Goal: Task Accomplishment & Management: Manage account settings

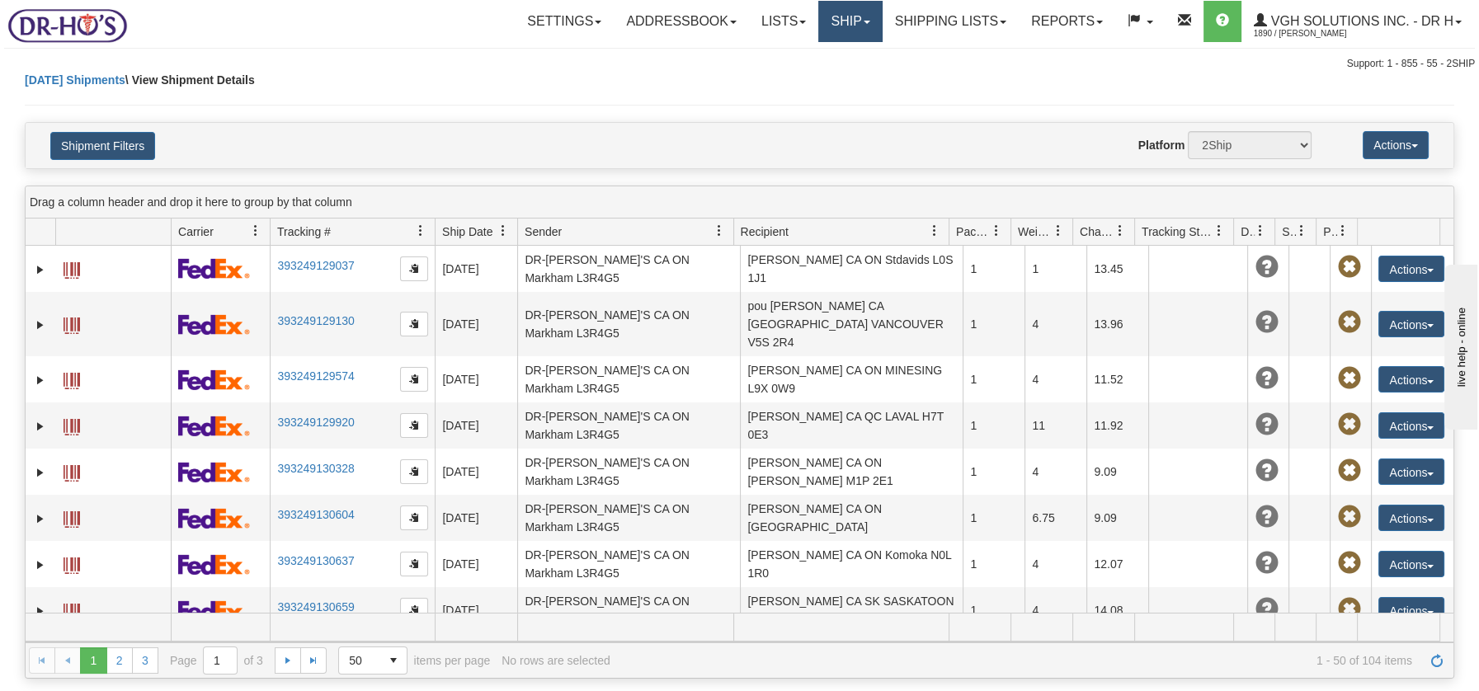
click at [837, 21] on link "Ship" at bounding box center [849, 21] width 63 height 41
click at [816, 74] on span "OnHold / Order Queue" at bounding box center [807, 79] width 116 height 13
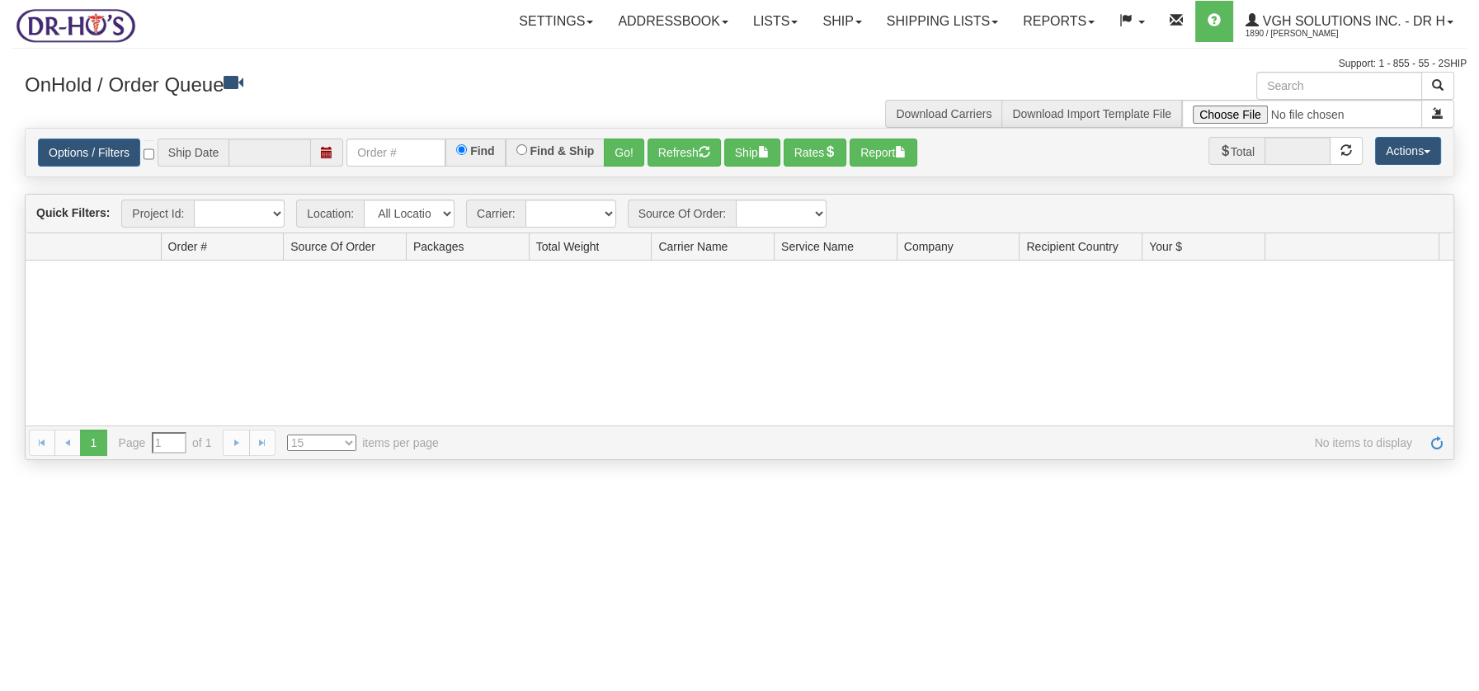
type input "[DATE]"
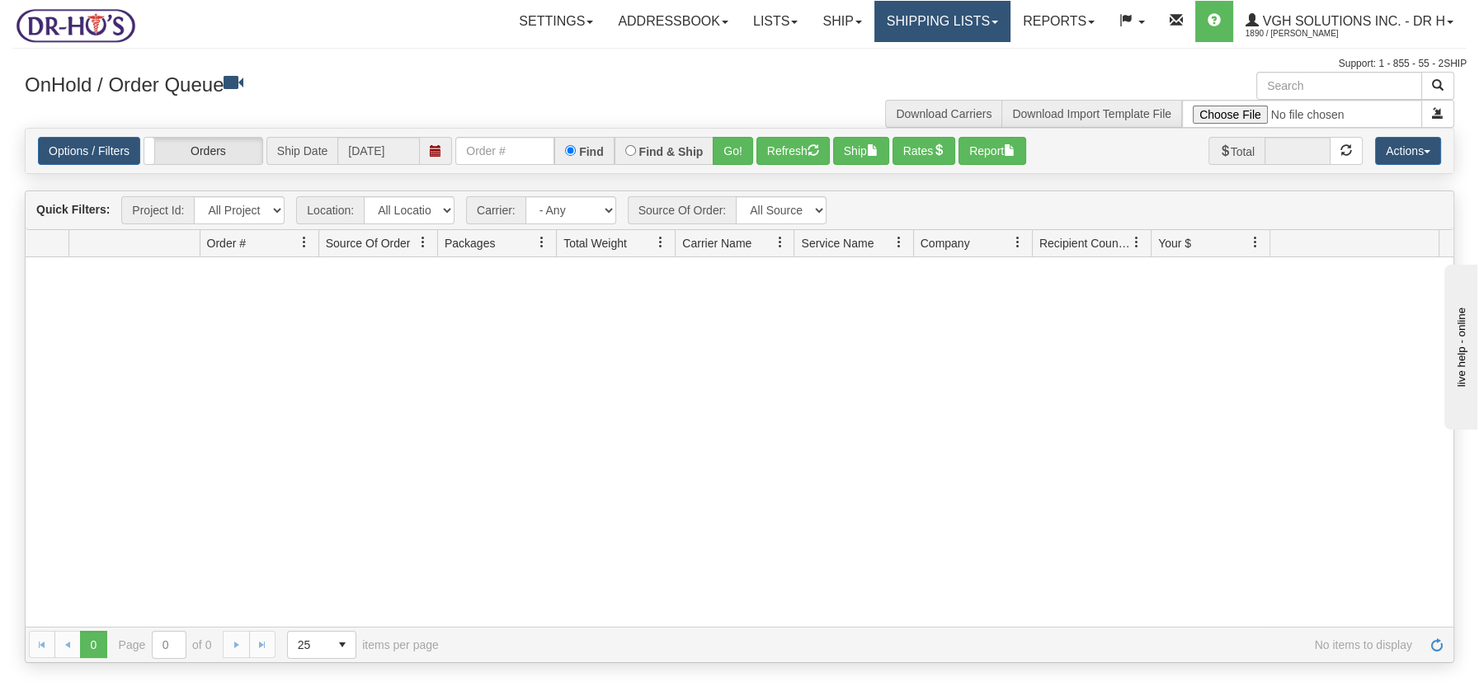
click at [923, 28] on link "Shipping lists" at bounding box center [942, 21] width 136 height 41
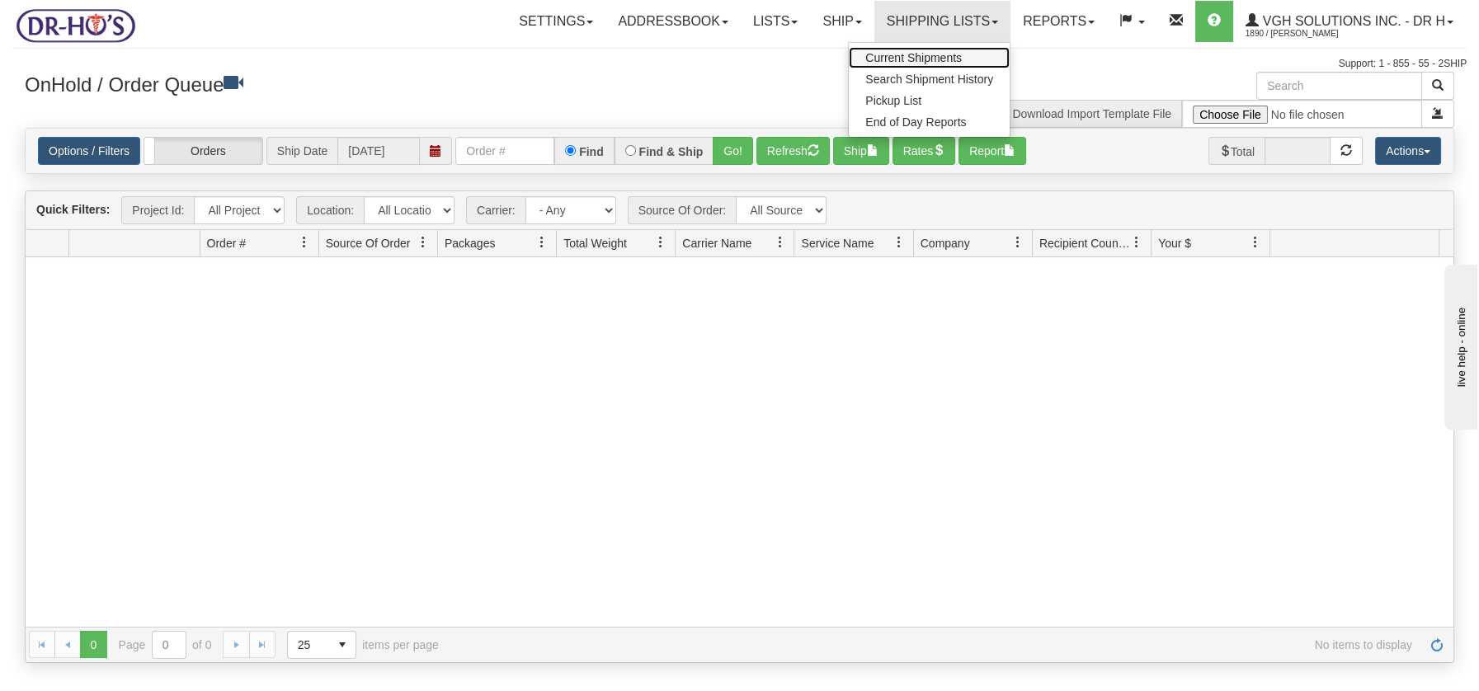
click at [911, 56] on span "Current Shipments" at bounding box center [913, 57] width 96 height 13
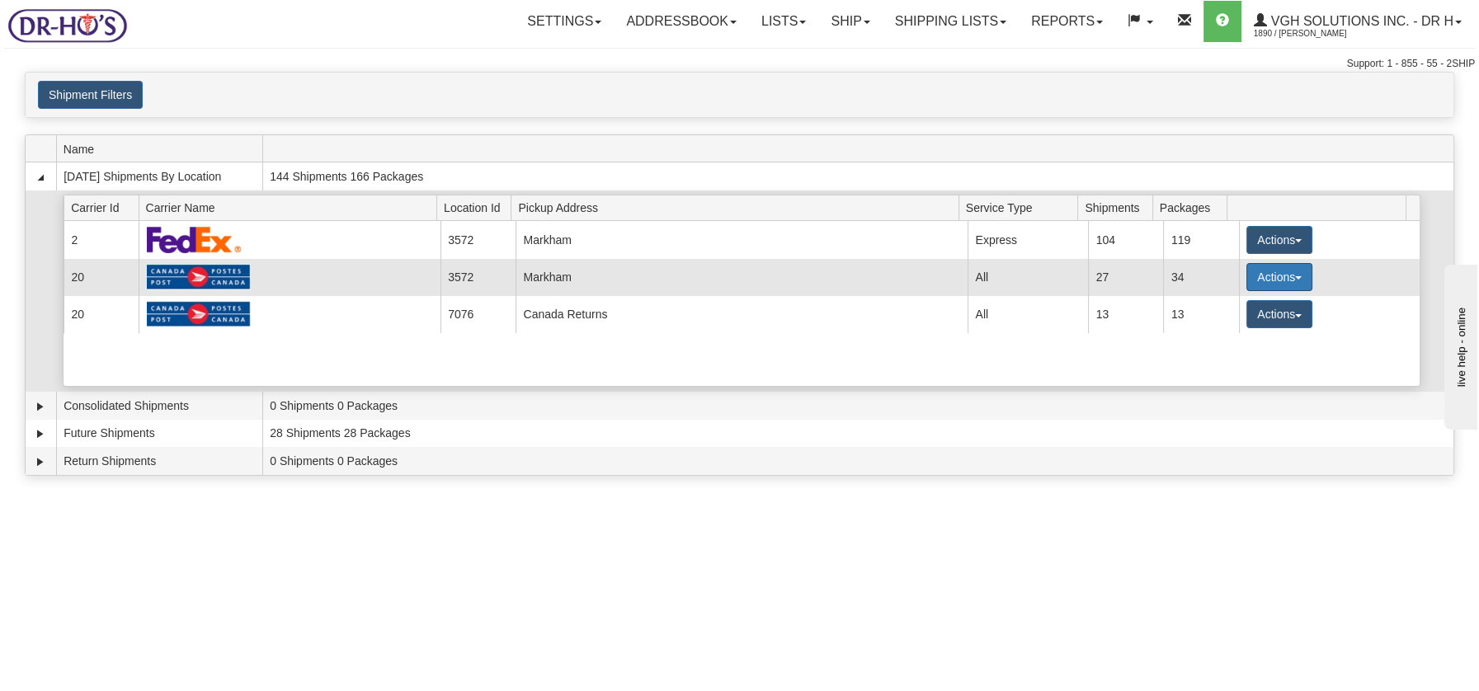
click at [1295, 276] on span "button" at bounding box center [1298, 277] width 7 height 3
click at [1226, 308] on span "Details" at bounding box center [1218, 308] width 45 height 12
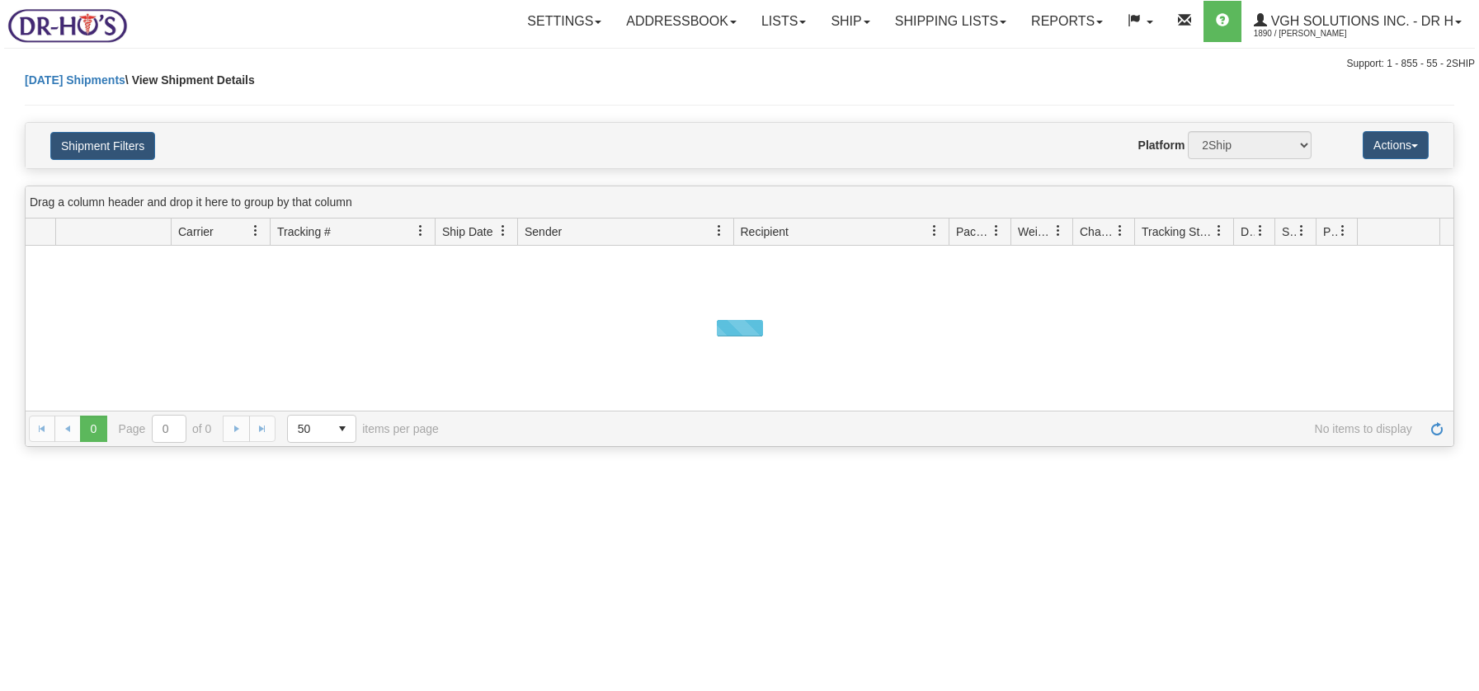
select select "3572"
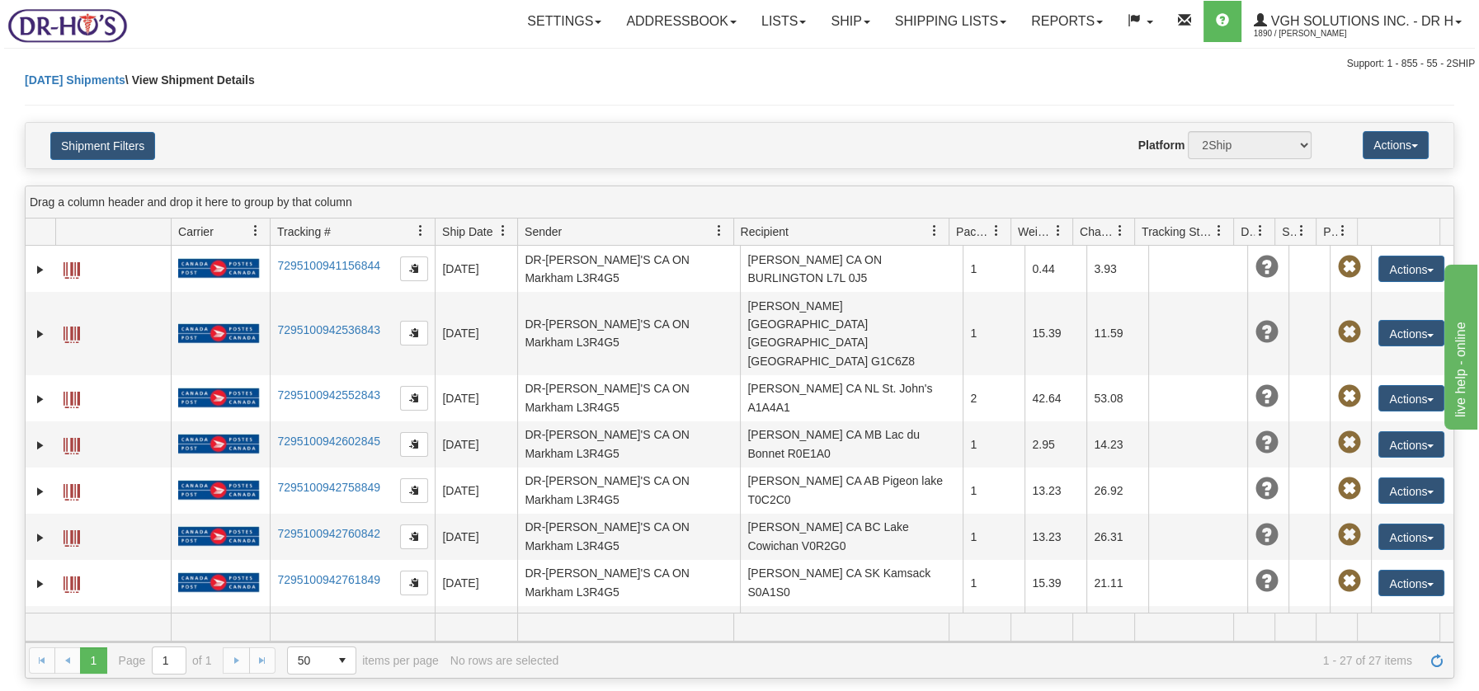
select select "20"
select select "6148"
click at [79, 145] on button "Shipment Filters" at bounding box center [102, 146] width 105 height 28
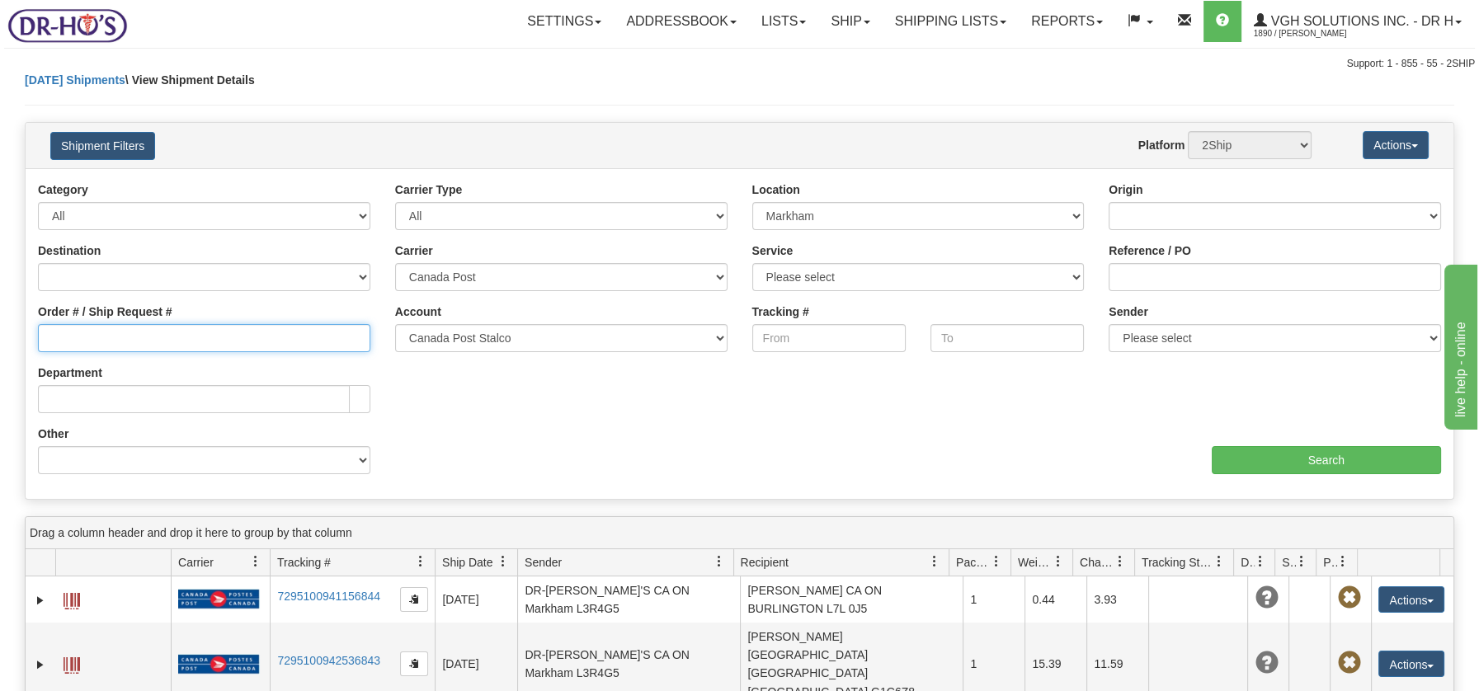
click at [104, 326] on input "Order # / Ship Request #" at bounding box center [204, 338] width 332 height 28
type input "1049359"
click at [1327, 460] on input "Search" at bounding box center [1325, 460] width 229 height 28
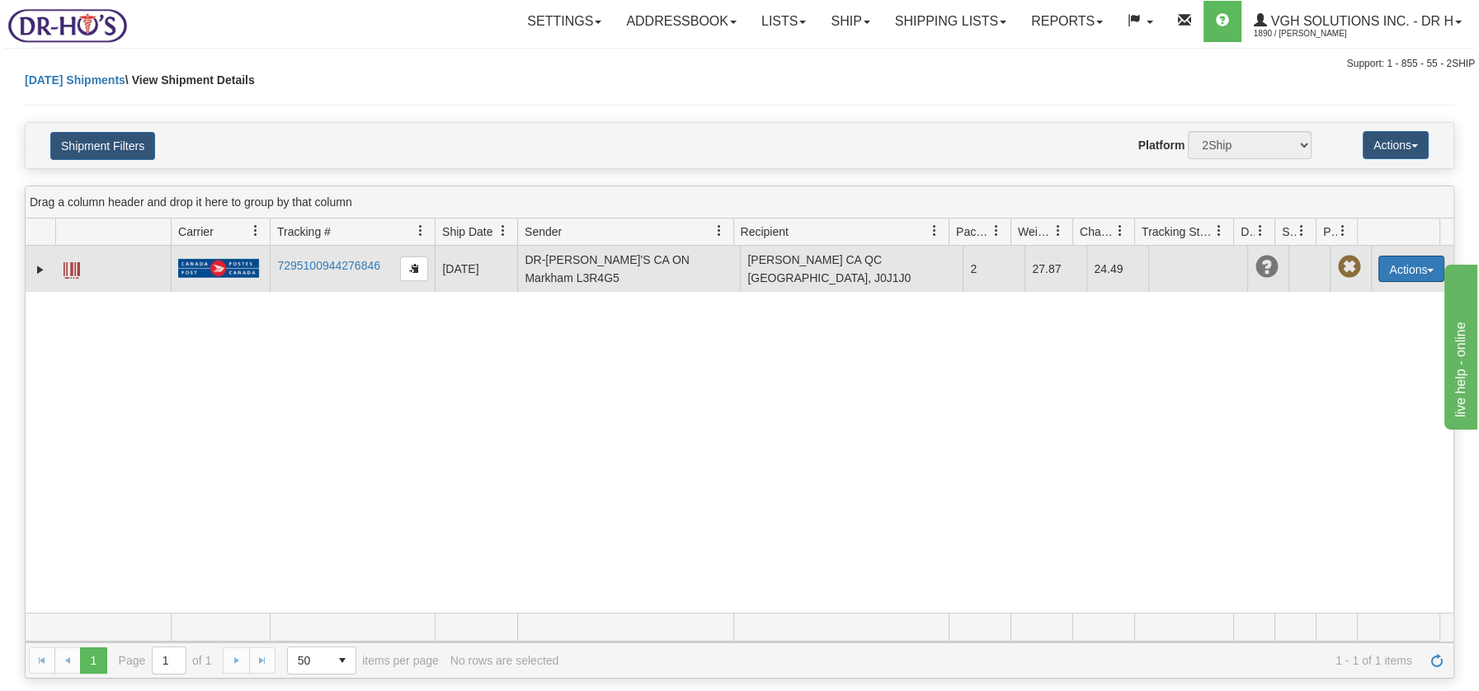
click at [1422, 269] on button "Actions" at bounding box center [1411, 269] width 66 height 26
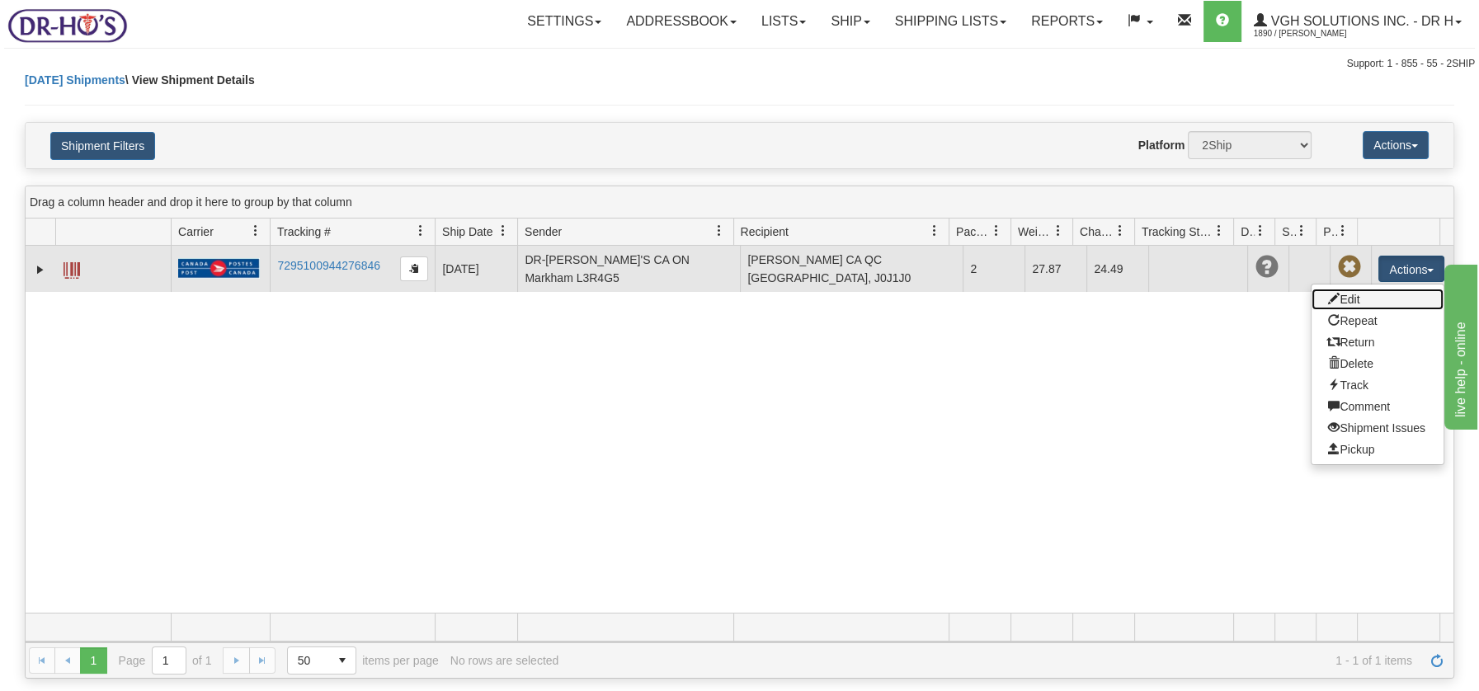
click at [1343, 297] on link "Edit" at bounding box center [1377, 299] width 132 height 21
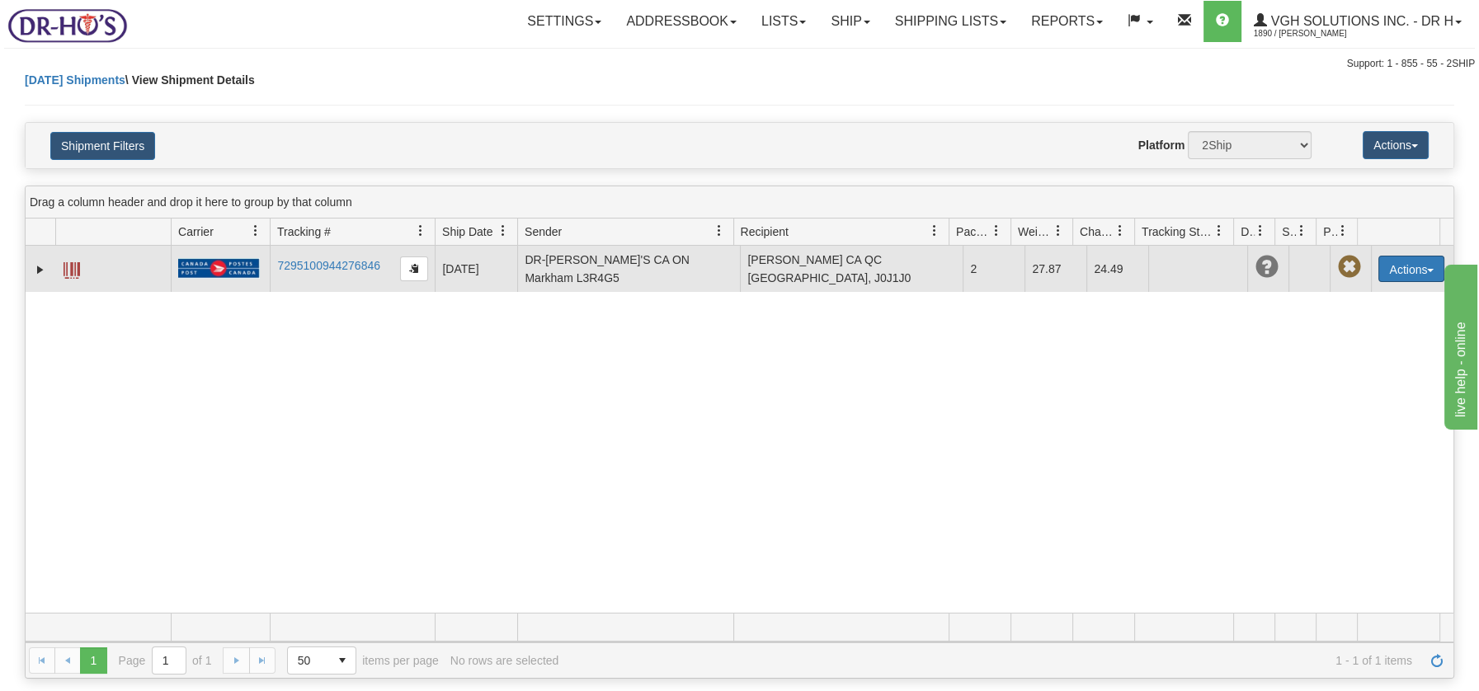
click at [1427, 270] on span "button" at bounding box center [1430, 270] width 7 height 3
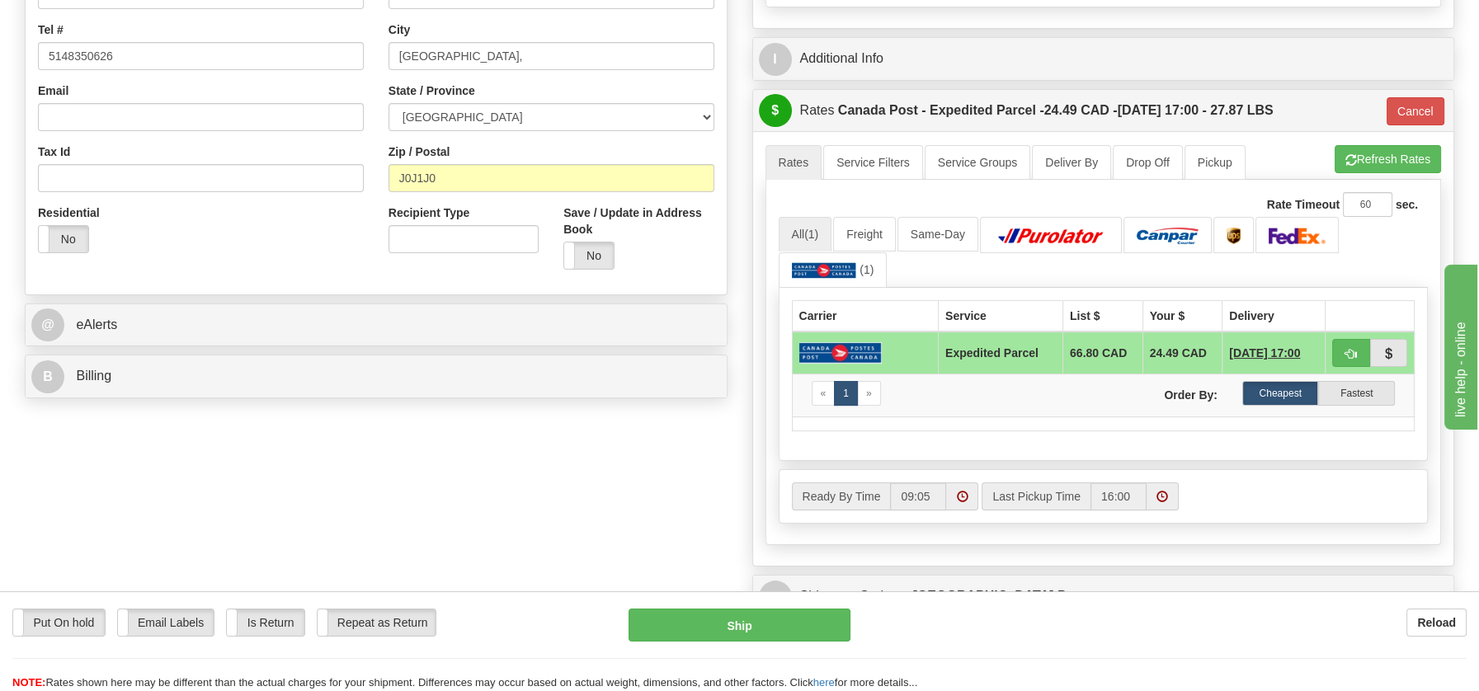
scroll to position [443, 0]
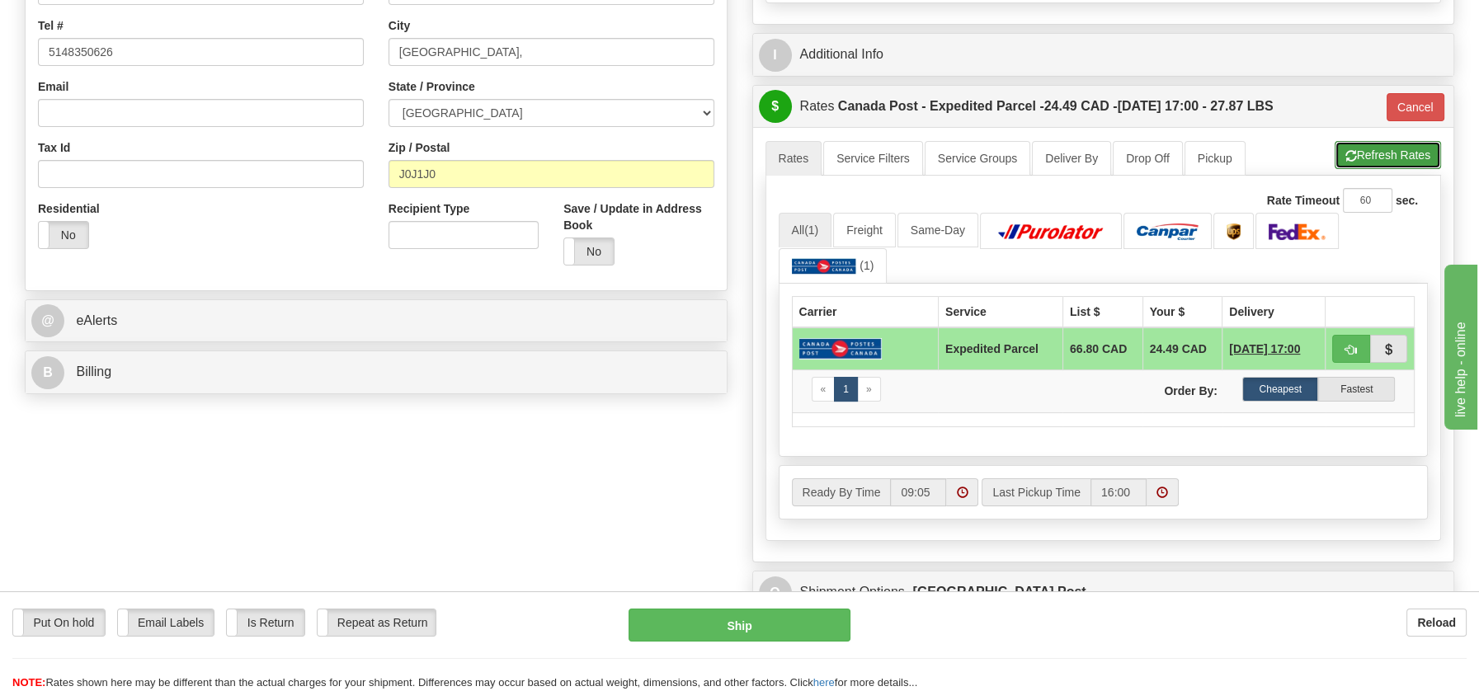
click at [1406, 149] on button "Refresh Rates" at bounding box center [1387, 155] width 106 height 28
type input "DOM.EP"
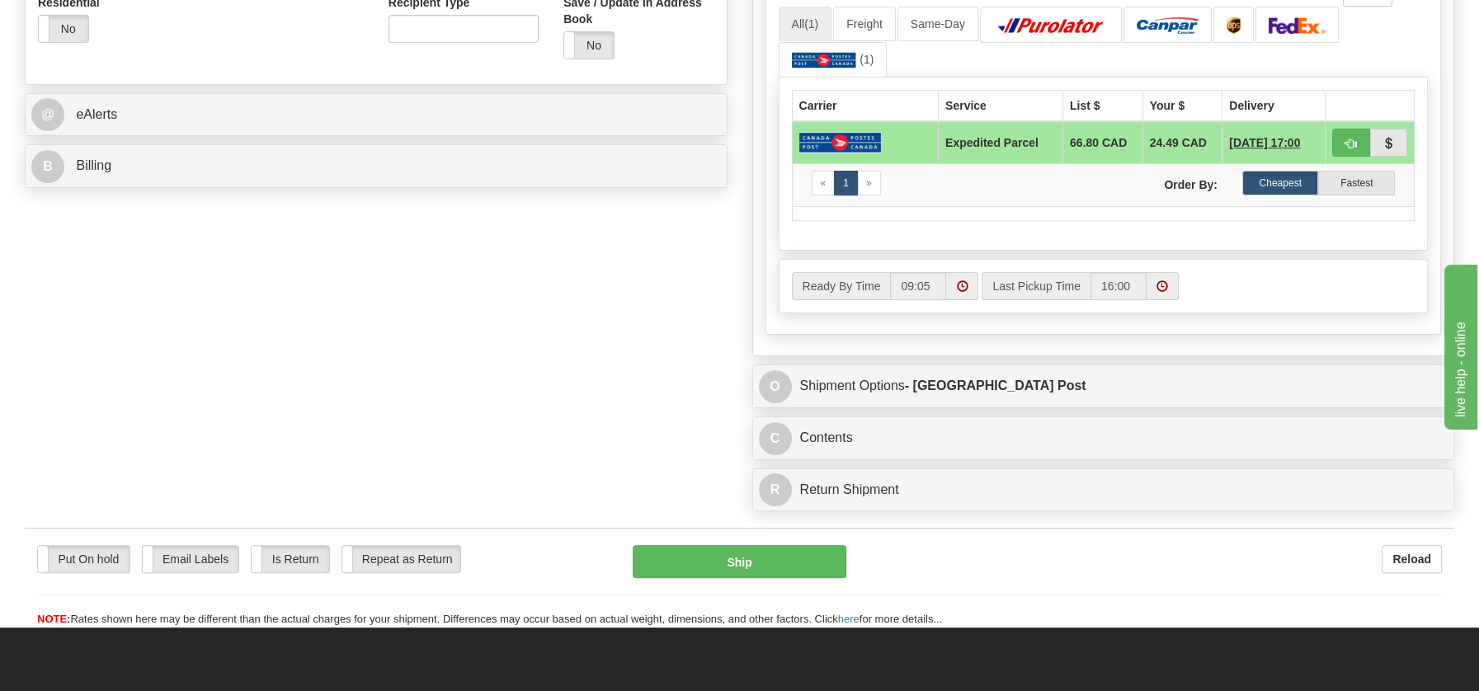
scroll to position [767, 0]
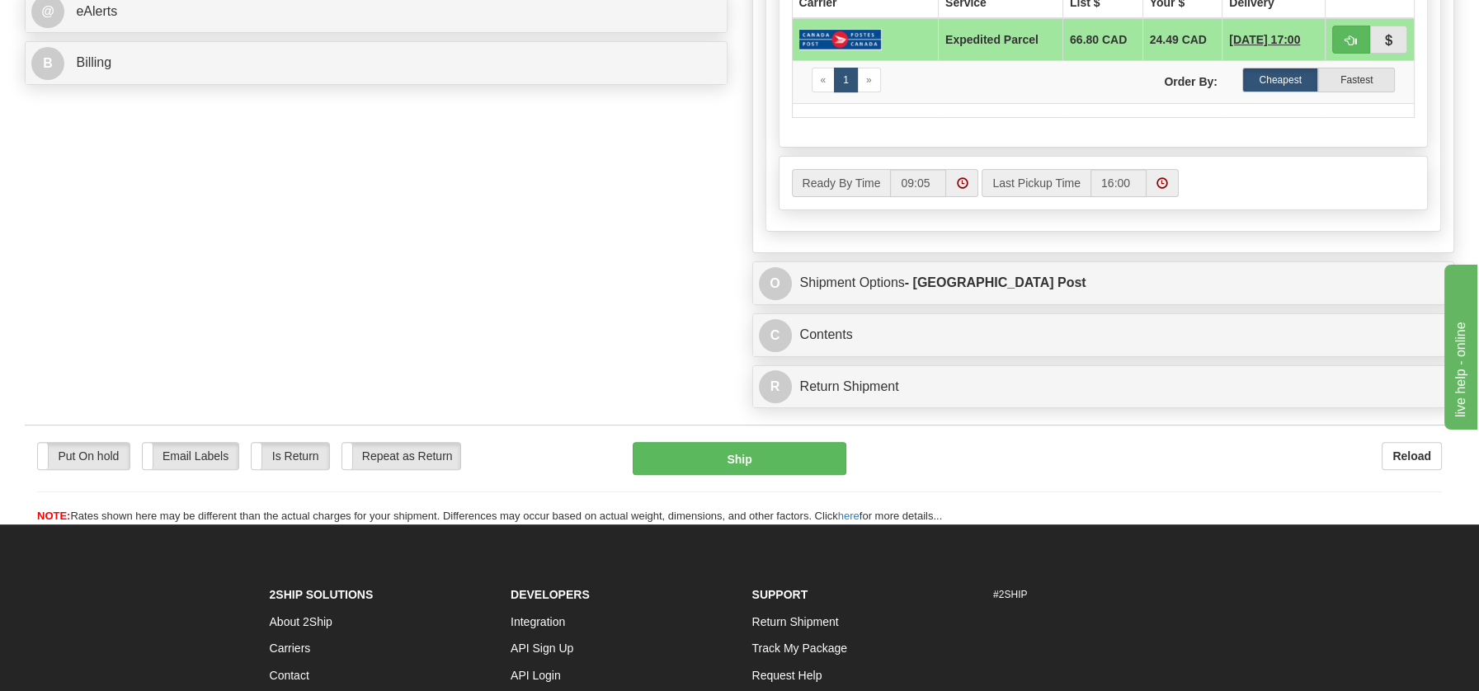
drag, startPoint x: 1486, startPoint y: 228, endPoint x: 48, endPoint y: 32, distance: 1451.3
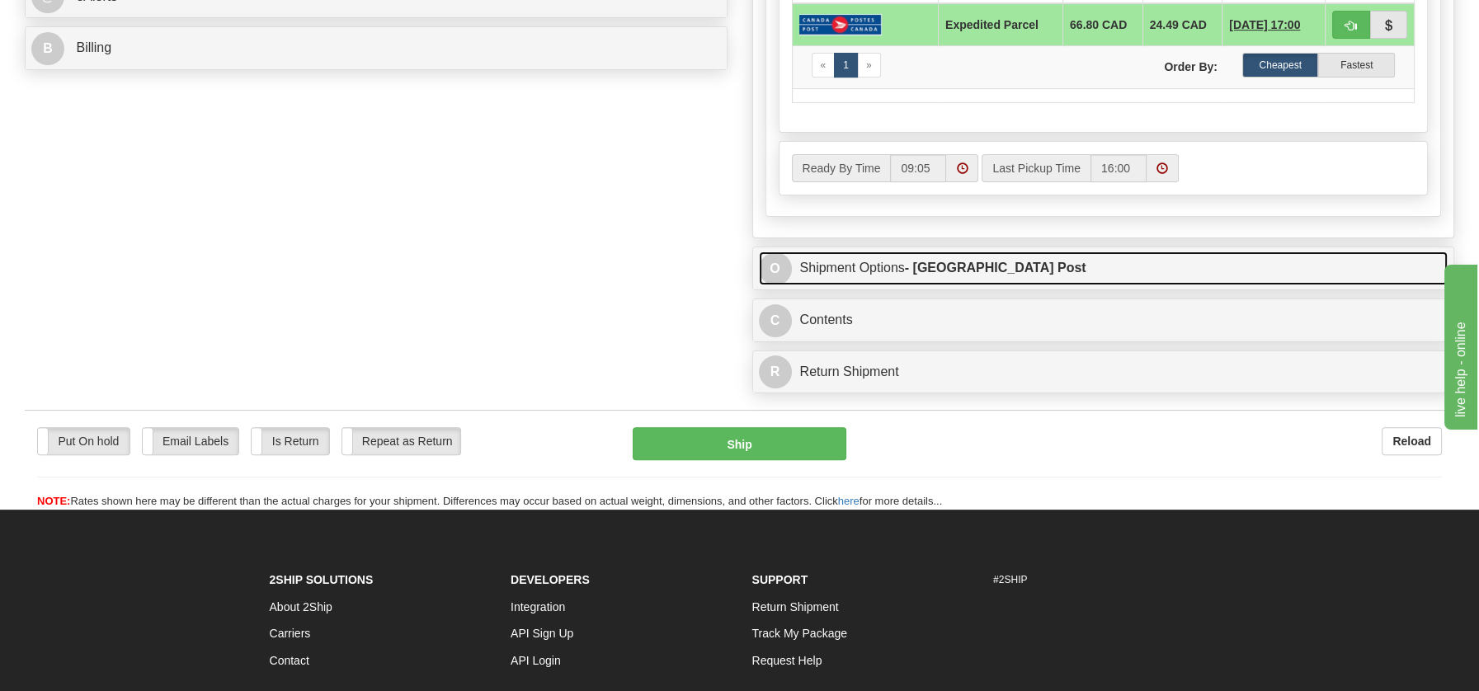
click at [830, 256] on link "O Shipment Options - Canada Post" at bounding box center [1103, 269] width 689 height 34
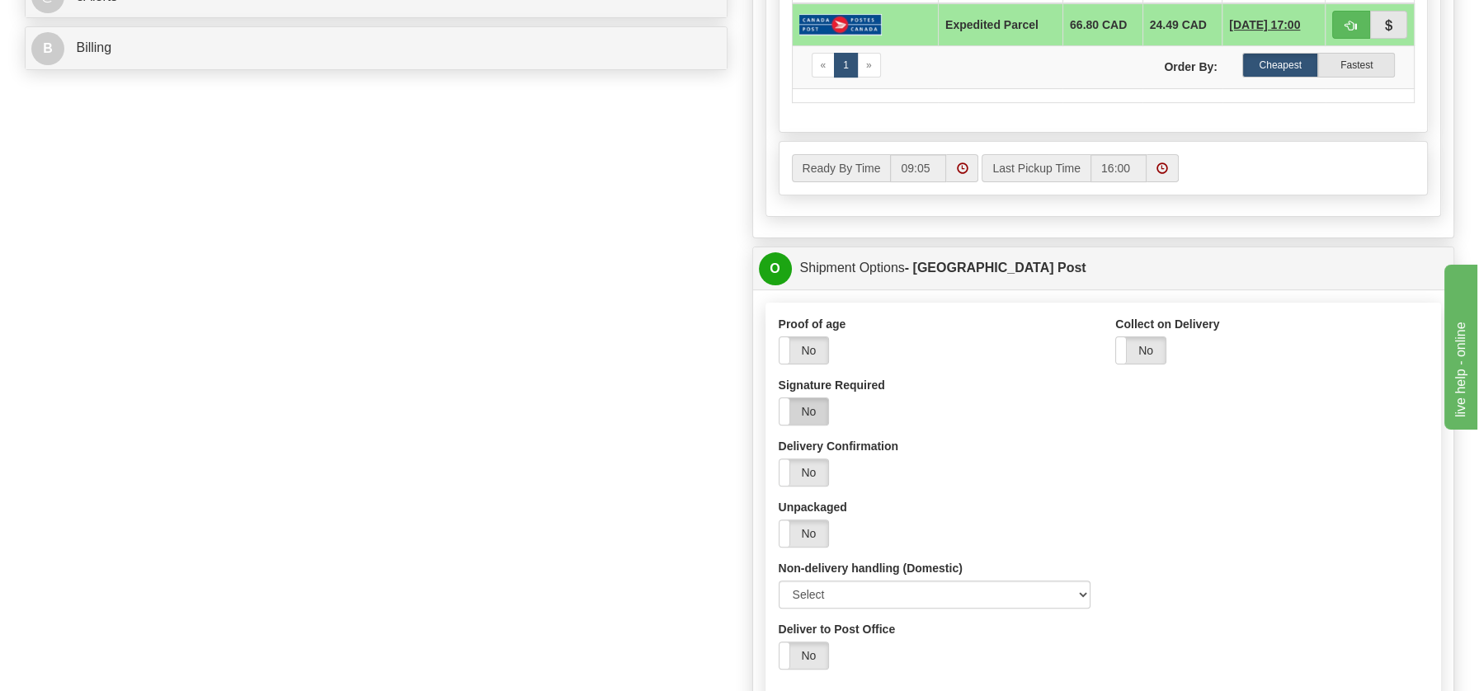
click at [804, 411] on label "No" at bounding box center [803, 411] width 49 height 26
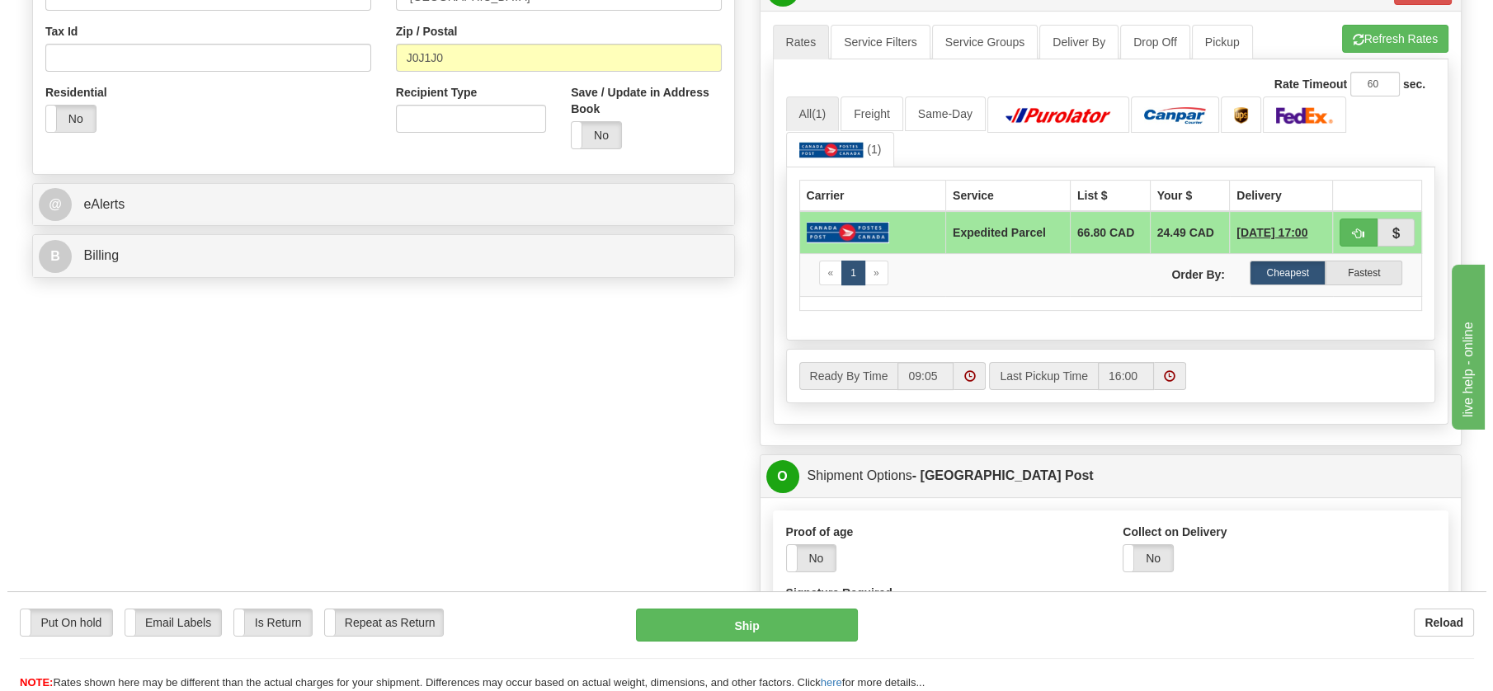
scroll to position [139, 0]
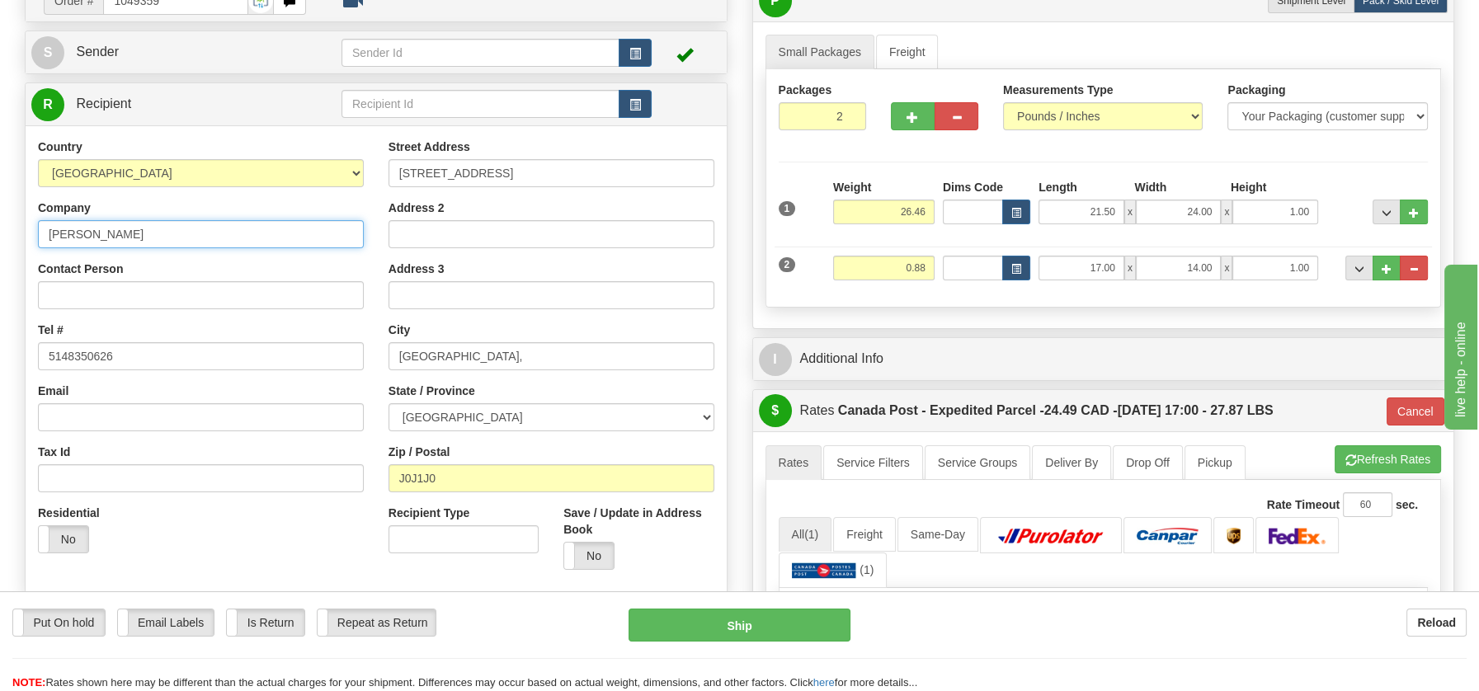
drag, startPoint x: 179, startPoint y: 230, endPoint x: 25, endPoint y: 223, distance: 154.3
click at [30, 227] on div "Country [GEOGRAPHIC_DATA] [GEOGRAPHIC_DATA] [GEOGRAPHIC_DATA] [GEOGRAPHIC_DATA]…" at bounding box center [201, 352] width 350 height 427
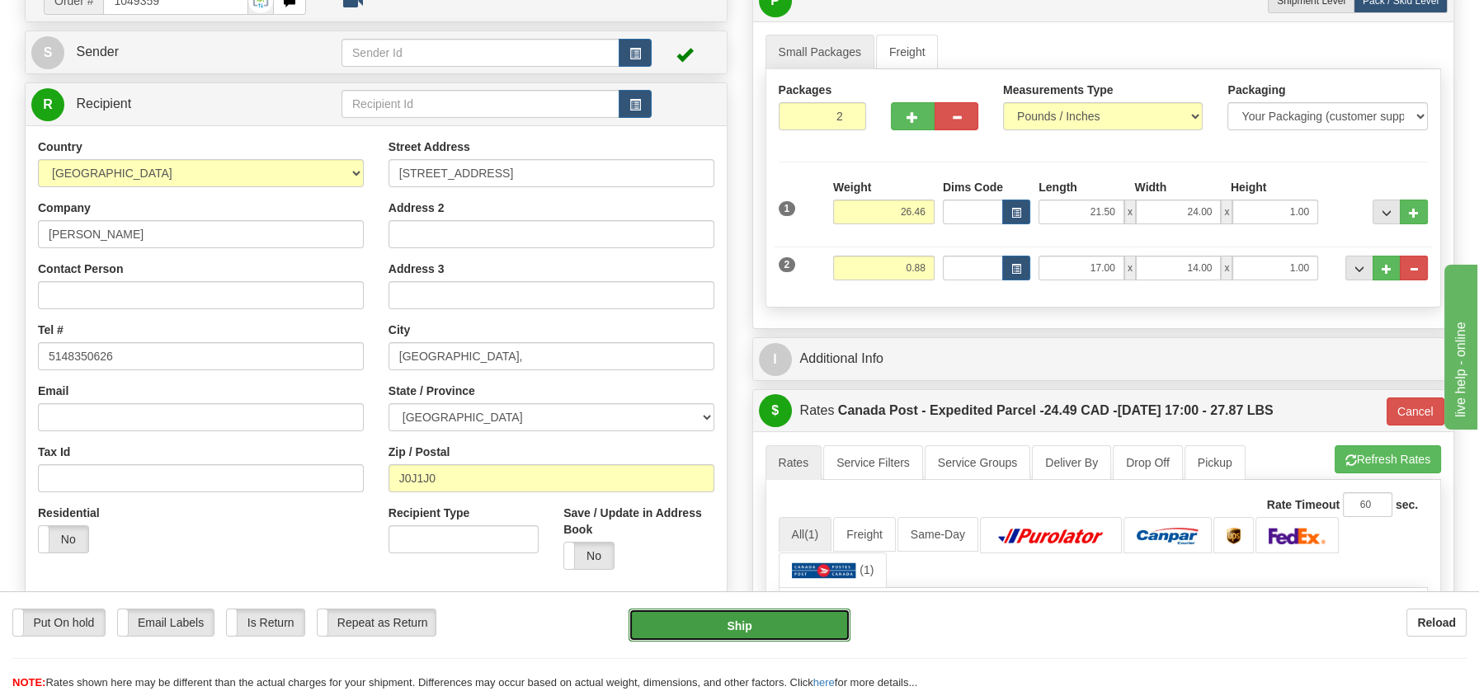
click at [745, 622] on button "Ship" at bounding box center [739, 625] width 222 height 33
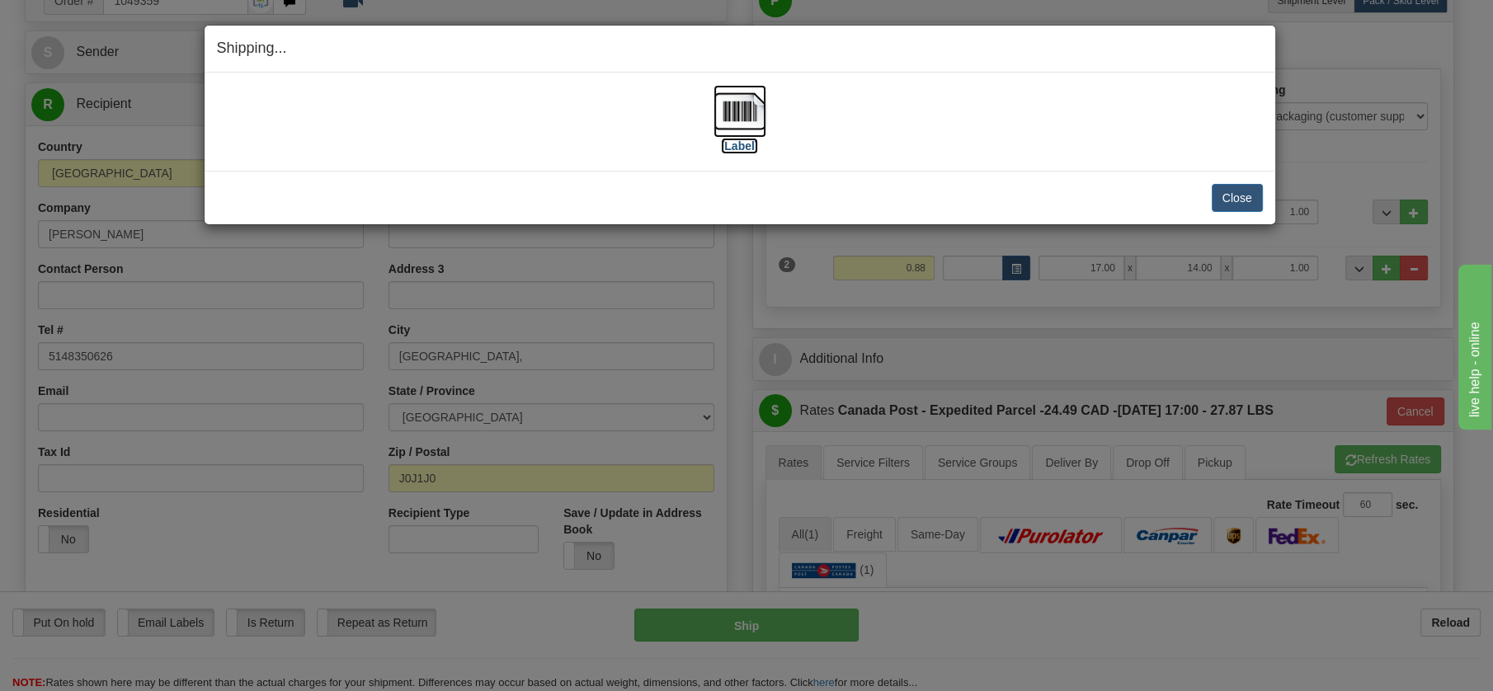
click at [737, 113] on img at bounding box center [739, 111] width 53 height 53
click at [1241, 190] on button "Close" at bounding box center [1236, 198] width 51 height 28
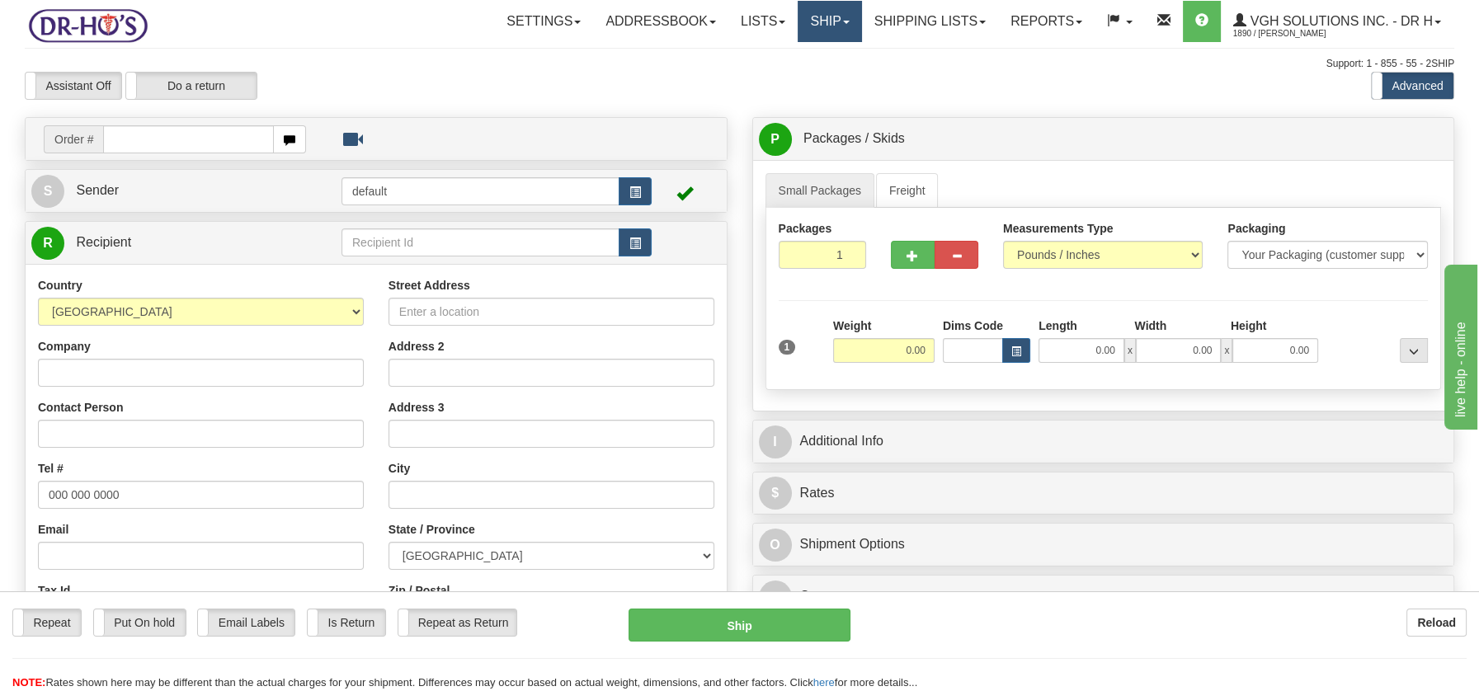
click at [816, 23] on link "Ship" at bounding box center [828, 21] width 63 height 41
click at [832, 74] on span "OnHold / Order Queue" at bounding box center [786, 79] width 116 height 13
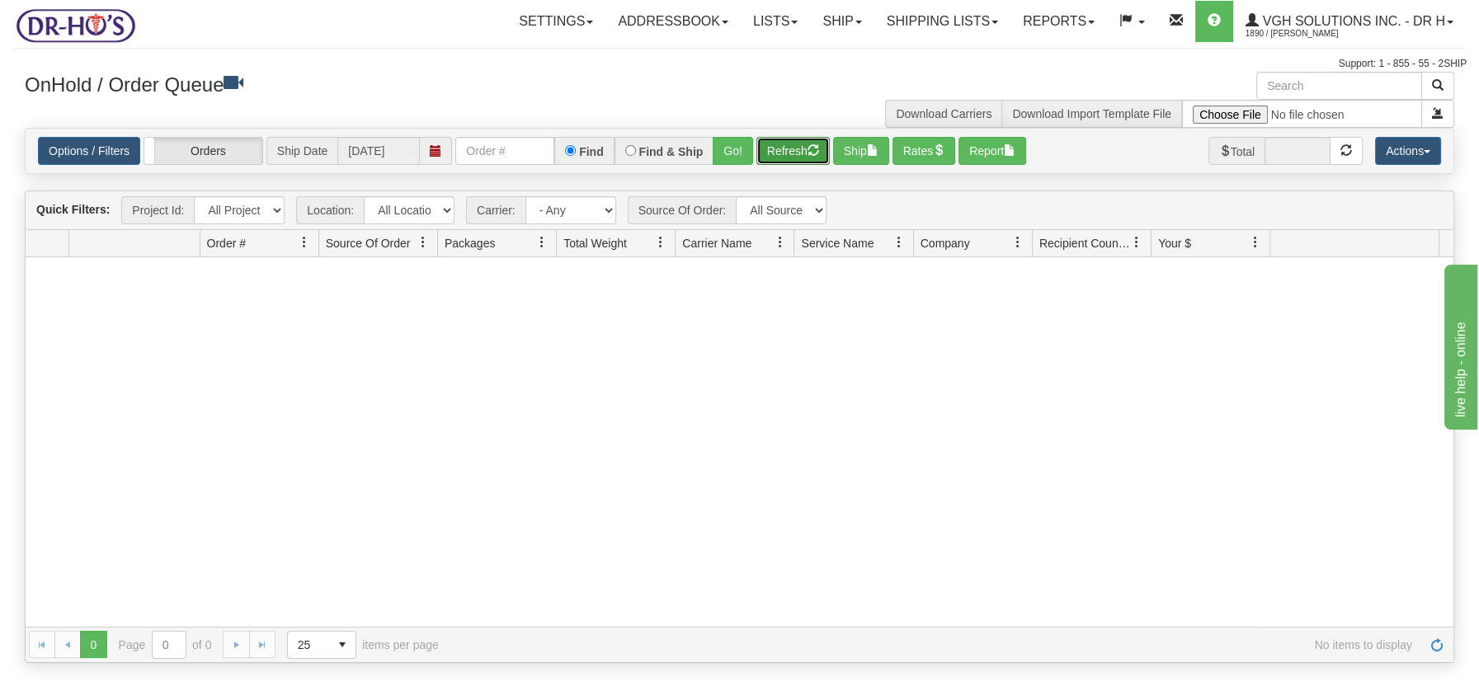
click at [795, 157] on button "Refresh" at bounding box center [792, 151] width 73 height 28
click at [784, 153] on button "Refresh" at bounding box center [792, 151] width 73 height 28
click at [801, 150] on button "Refresh" at bounding box center [792, 151] width 73 height 28
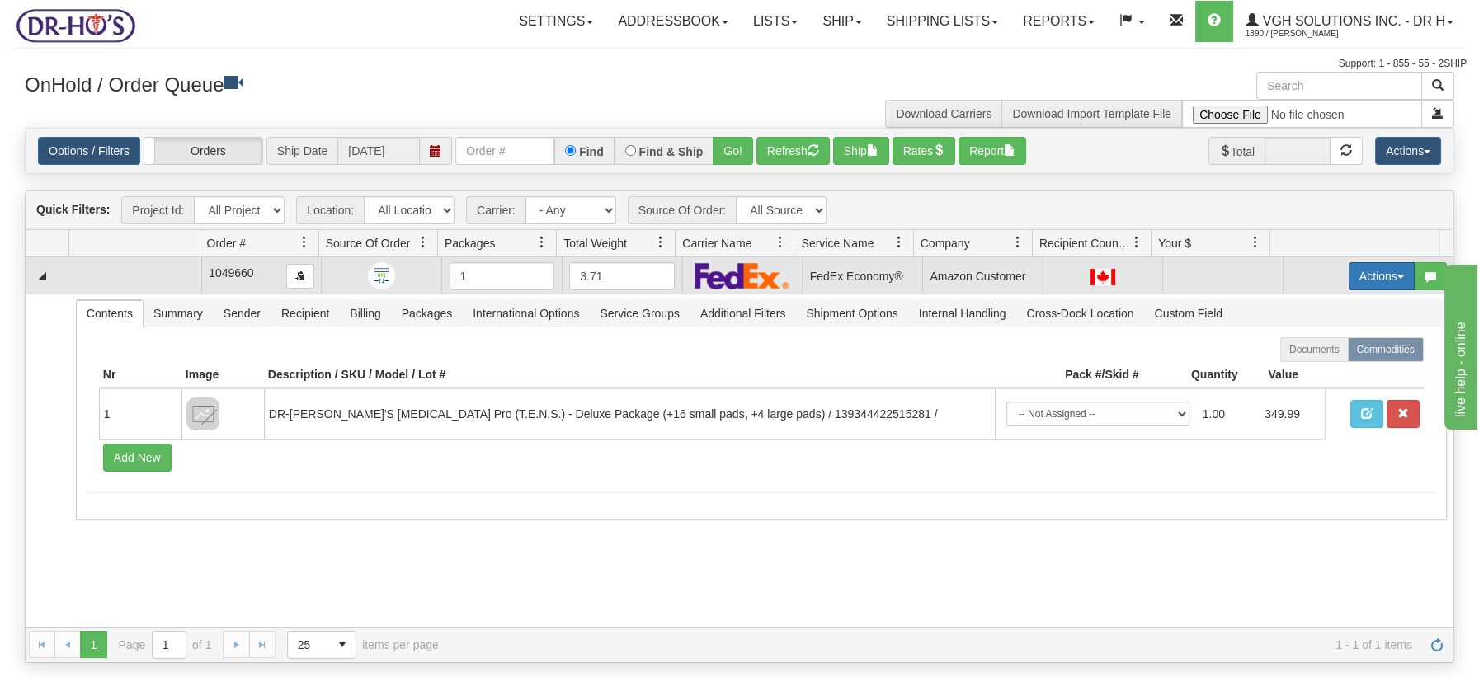
click at [1389, 272] on button "Actions" at bounding box center [1381, 276] width 66 height 28
click at [1315, 301] on span "Open" at bounding box center [1318, 307] width 40 height 13
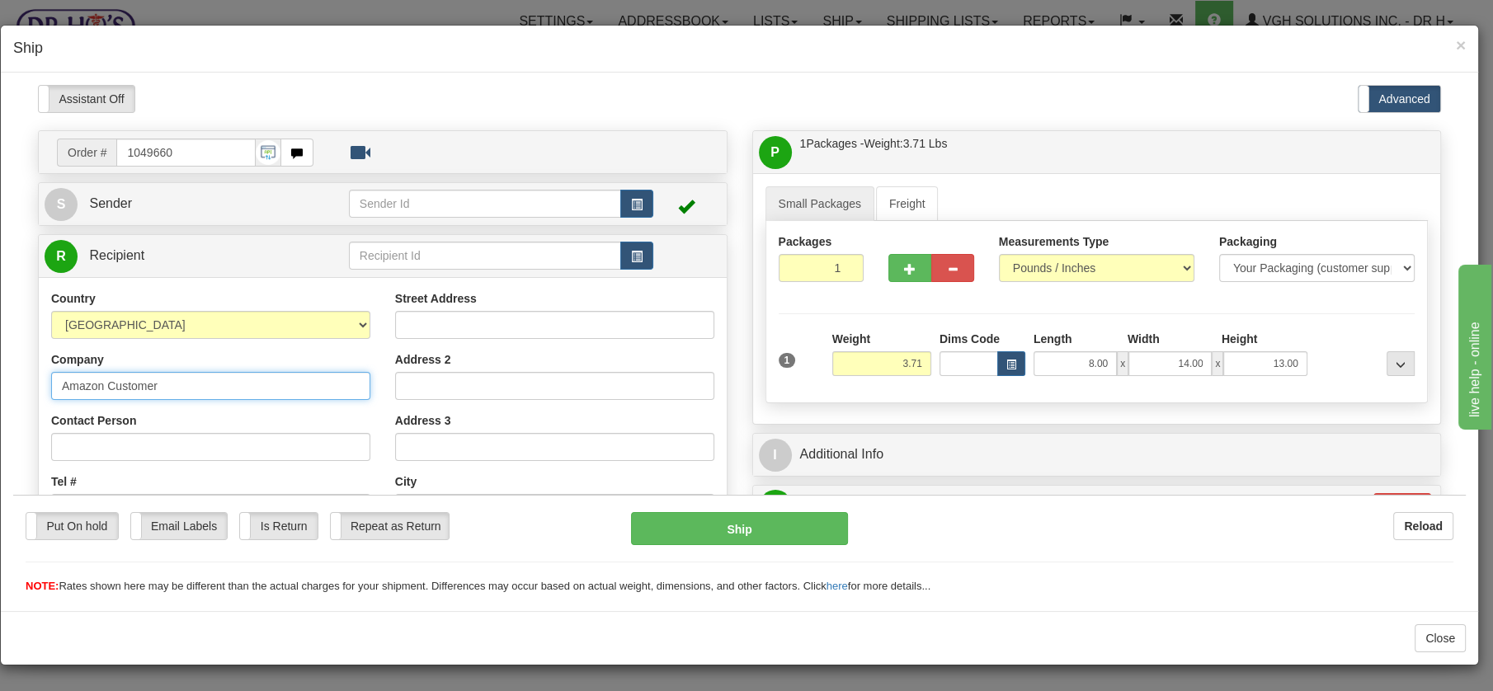
drag, startPoint x: 176, startPoint y: 382, endPoint x: 3, endPoint y: 386, distance: 173.2
click at [13, 386] on html "Please wait... Attention! Ok Add to Bidding... Preview Custom Documents Preview…" at bounding box center [739, 339] width 1452 height 510
paste input "Skylar Torgunrud"
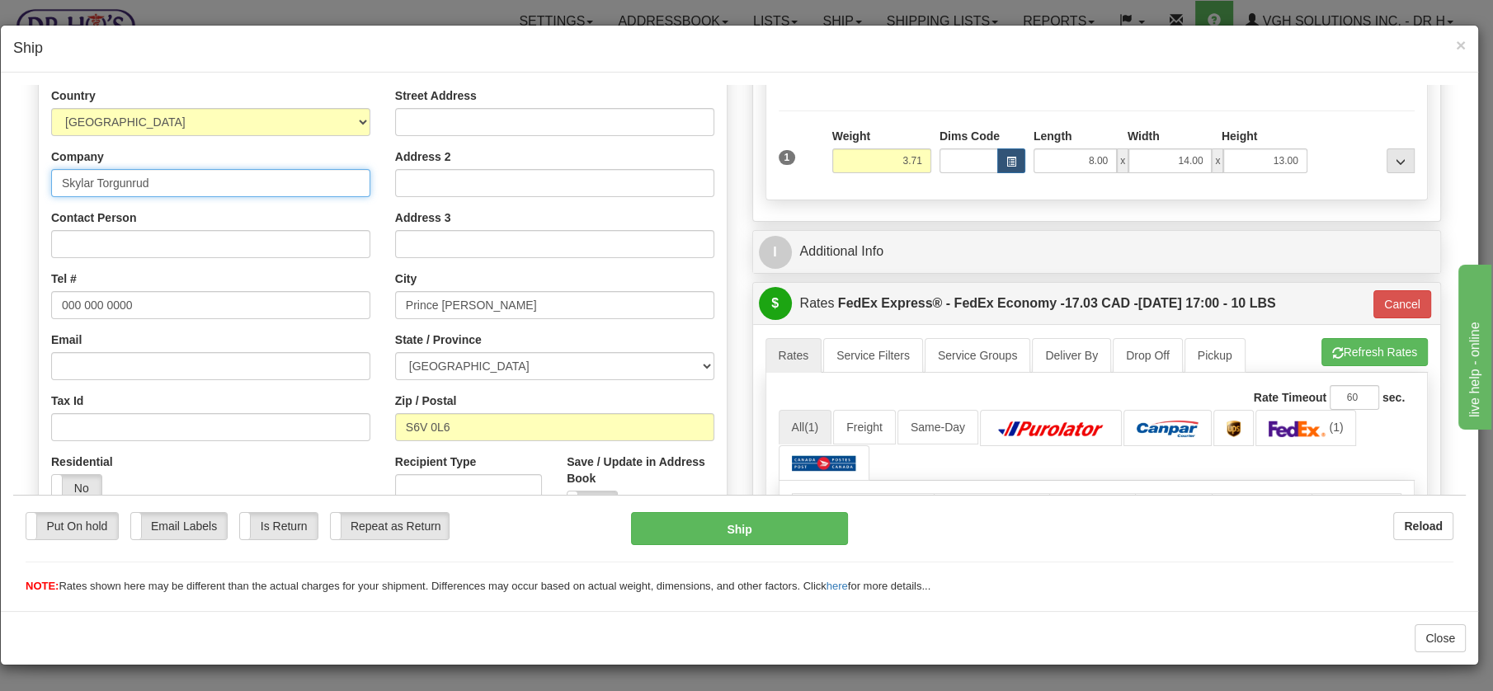
scroll to position [201, 0]
drag, startPoint x: 1460, startPoint y: 110, endPoint x: 1488, endPoint y: 277, distance: 168.9
type input "Skylar Torgunrud"
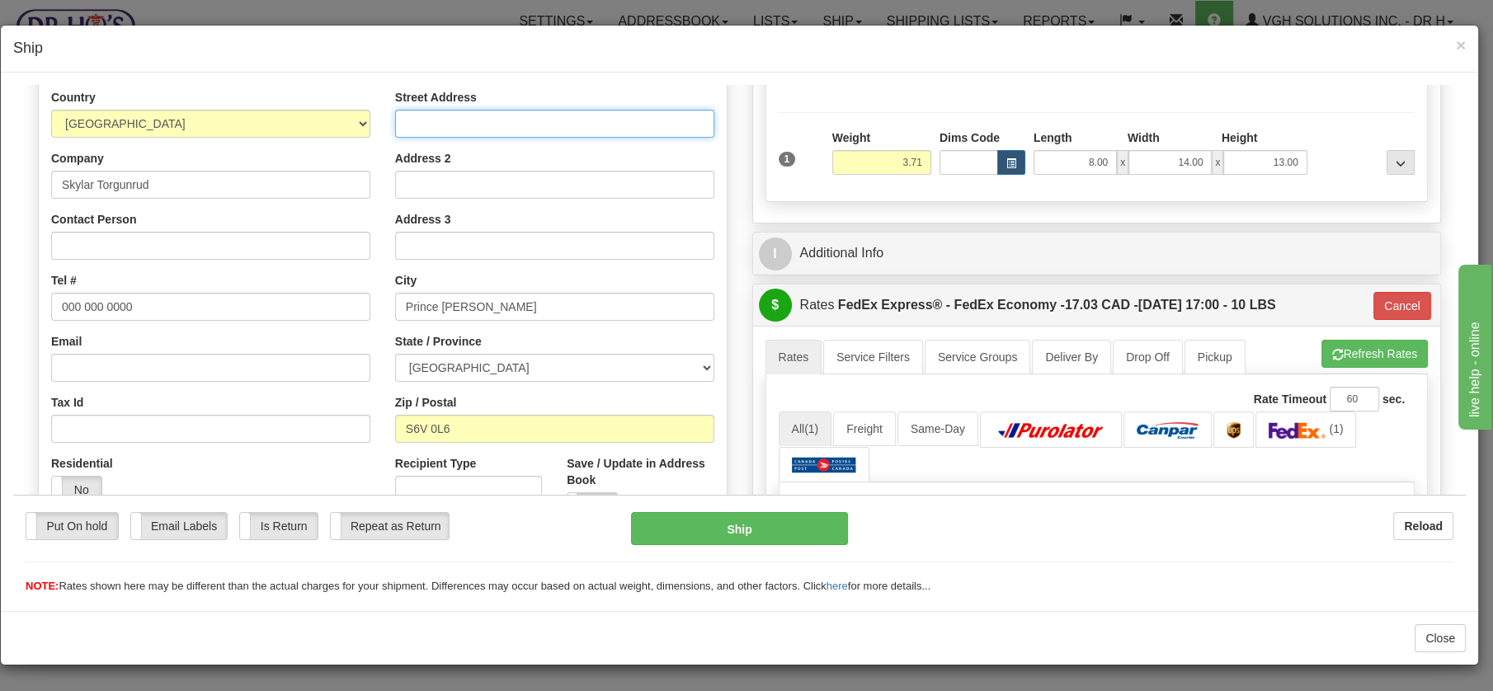
click at [491, 125] on input "Street Address" at bounding box center [554, 123] width 319 height 28
paste input "[STREET_ADDRESS]"
type input "[STREET_ADDRESS]"
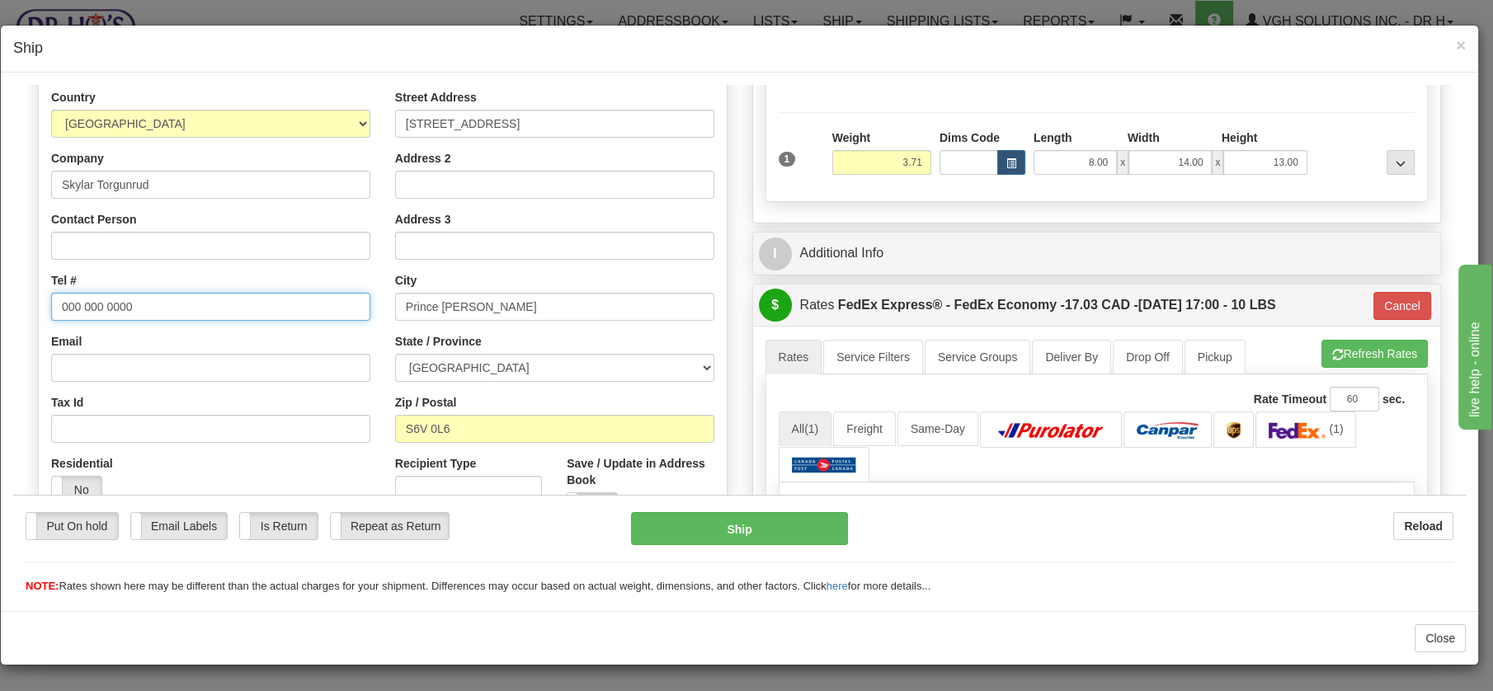
drag, startPoint x: 145, startPoint y: 307, endPoint x: 12, endPoint y: 311, distance: 132.8
click at [13, 311] on div "Please wait... Attention! Ok Add to Bidding... Preview Custom Documents Preview…" at bounding box center [739, 445] width 1452 height 1125
paste input "3069400497"
type input "3069400497"
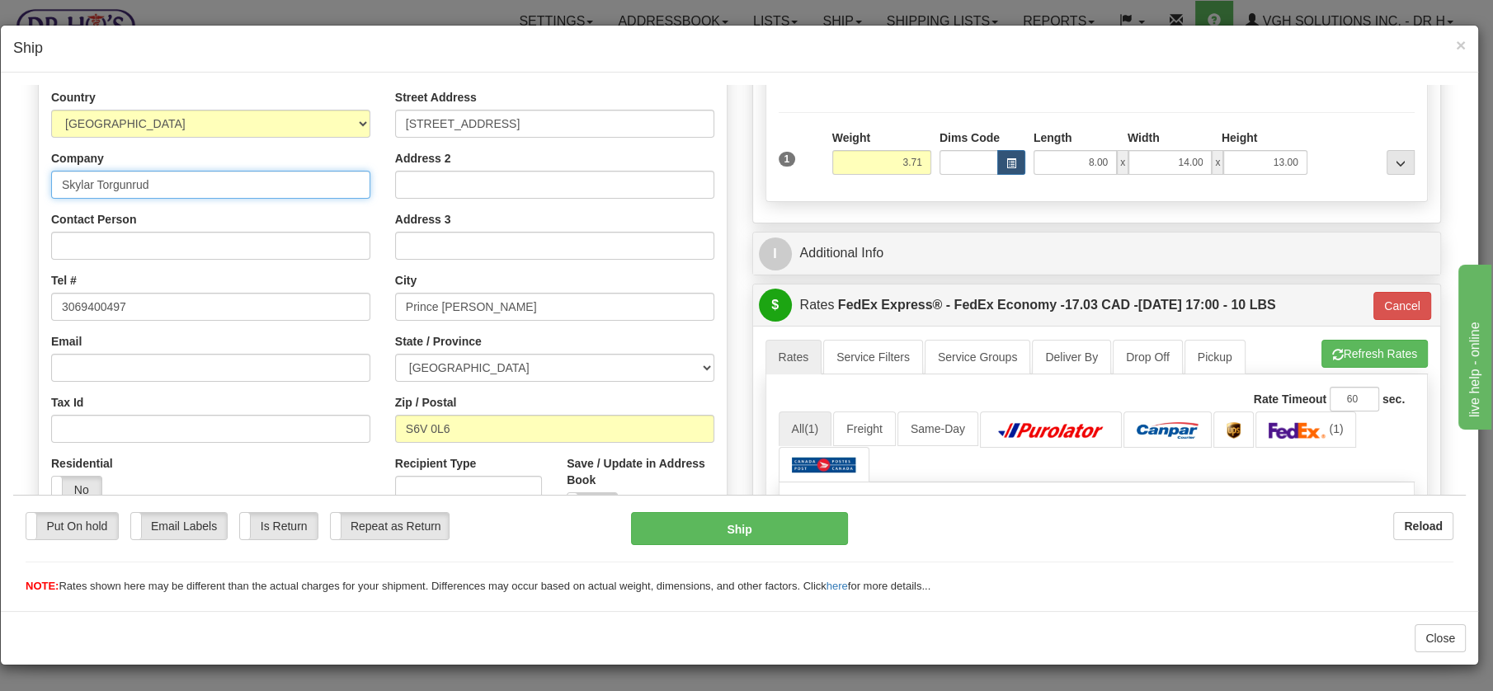
drag, startPoint x: 165, startPoint y: 179, endPoint x: 41, endPoint y: 181, distance: 123.7
click at [43, 181] on div "Country [GEOGRAPHIC_DATA] [GEOGRAPHIC_DATA] [GEOGRAPHIC_DATA] [GEOGRAPHIC_DATA]…" at bounding box center [211, 301] width 344 height 427
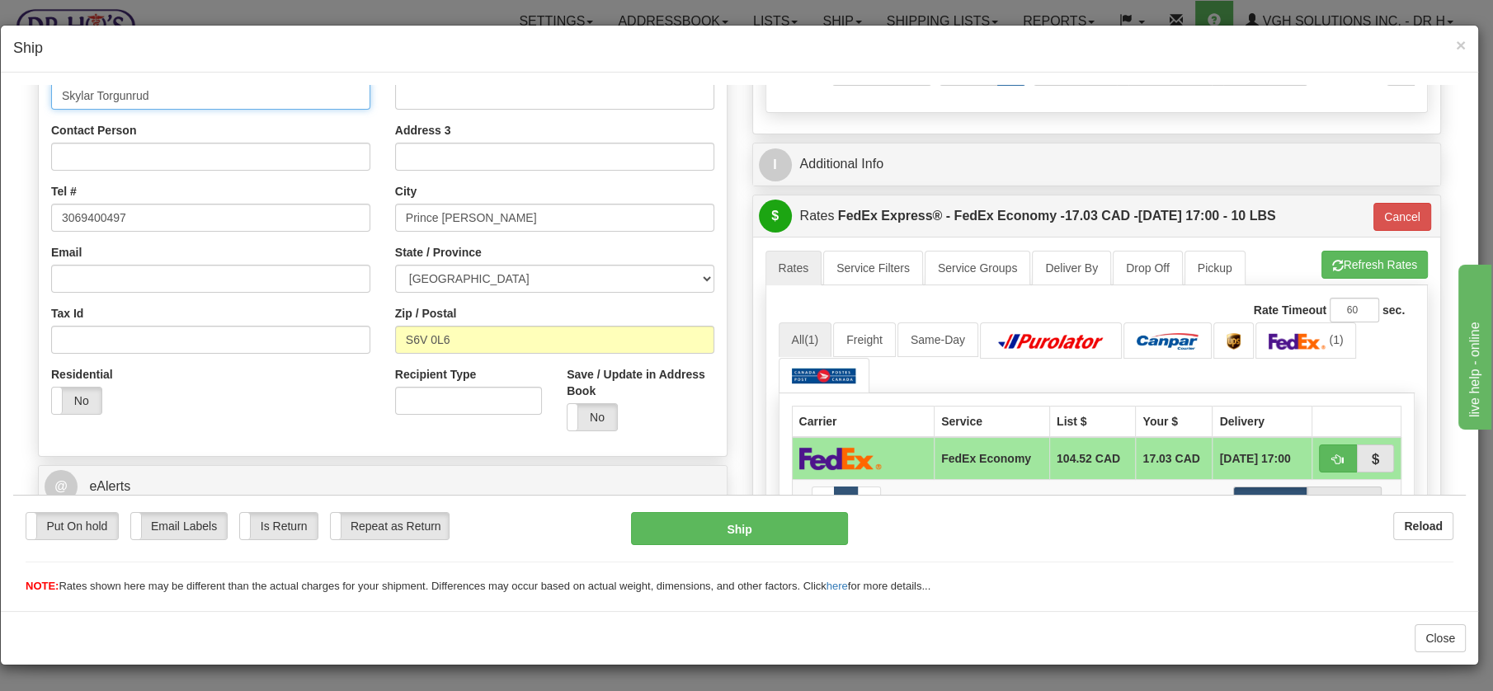
scroll to position [374, 0]
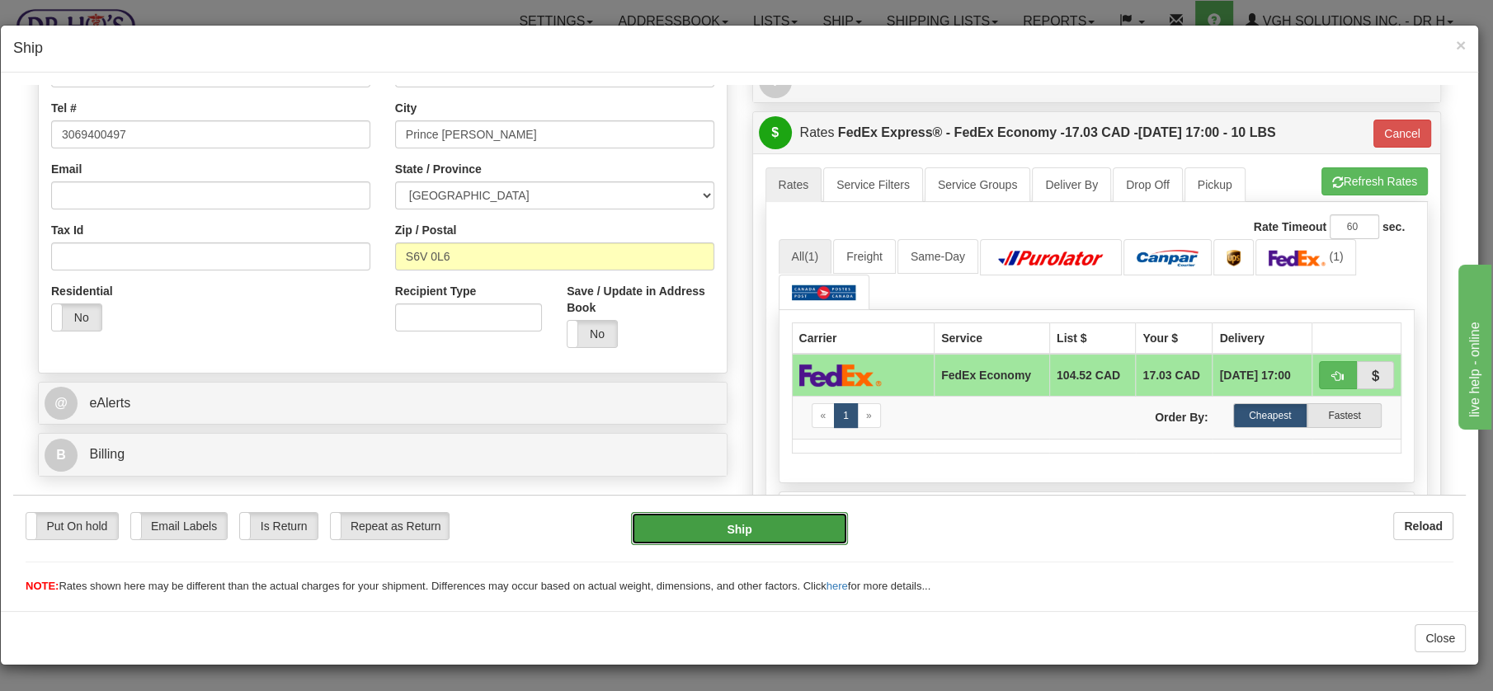
click at [726, 538] on button "Ship" at bounding box center [739, 527] width 217 height 33
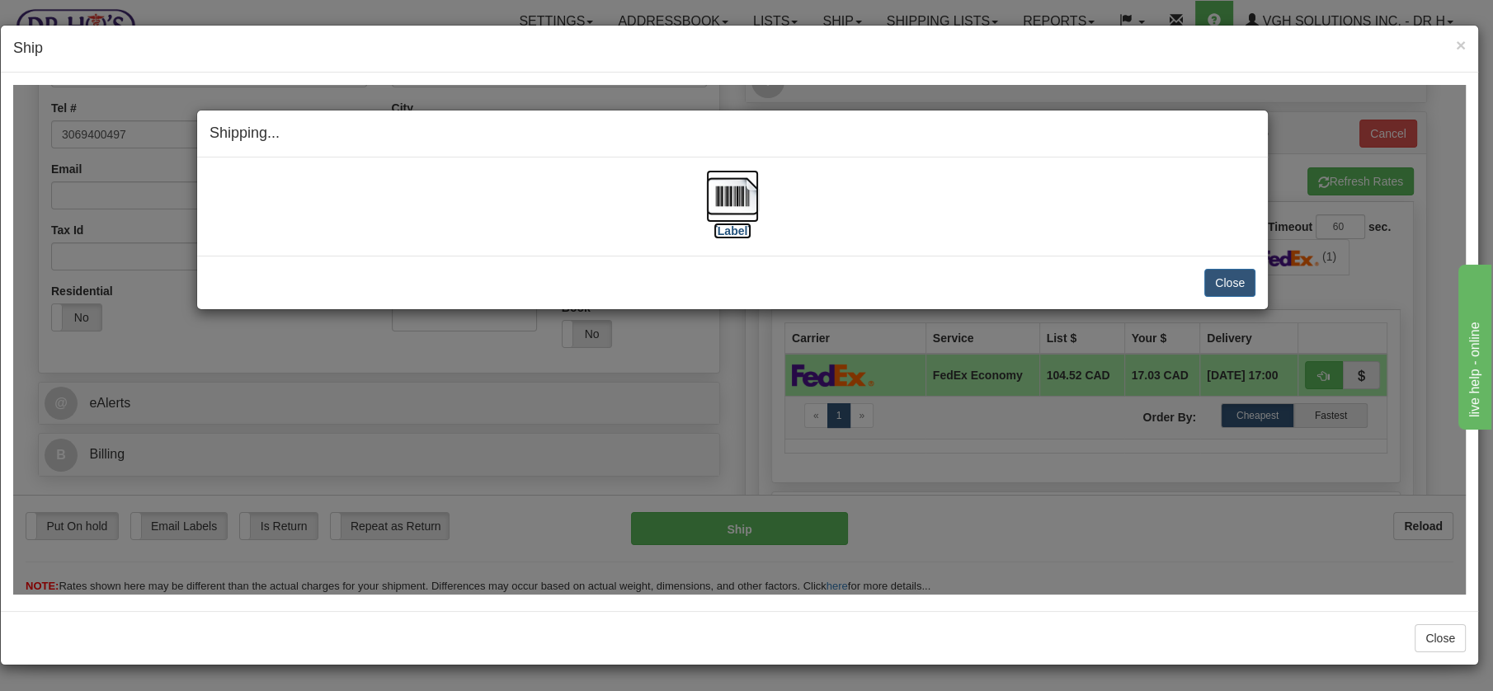
click at [722, 195] on img at bounding box center [732, 195] width 53 height 53
click at [1239, 285] on button "Close" at bounding box center [1229, 282] width 51 height 28
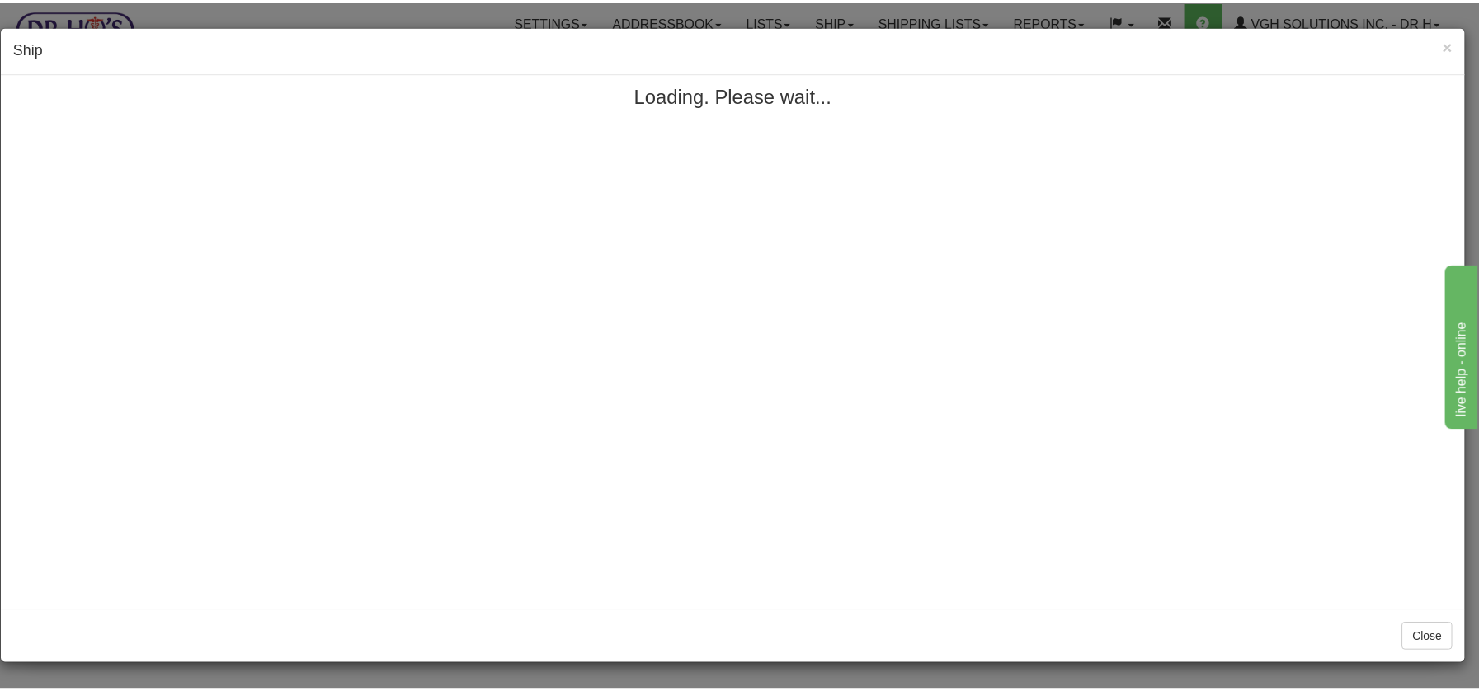
scroll to position [0, 0]
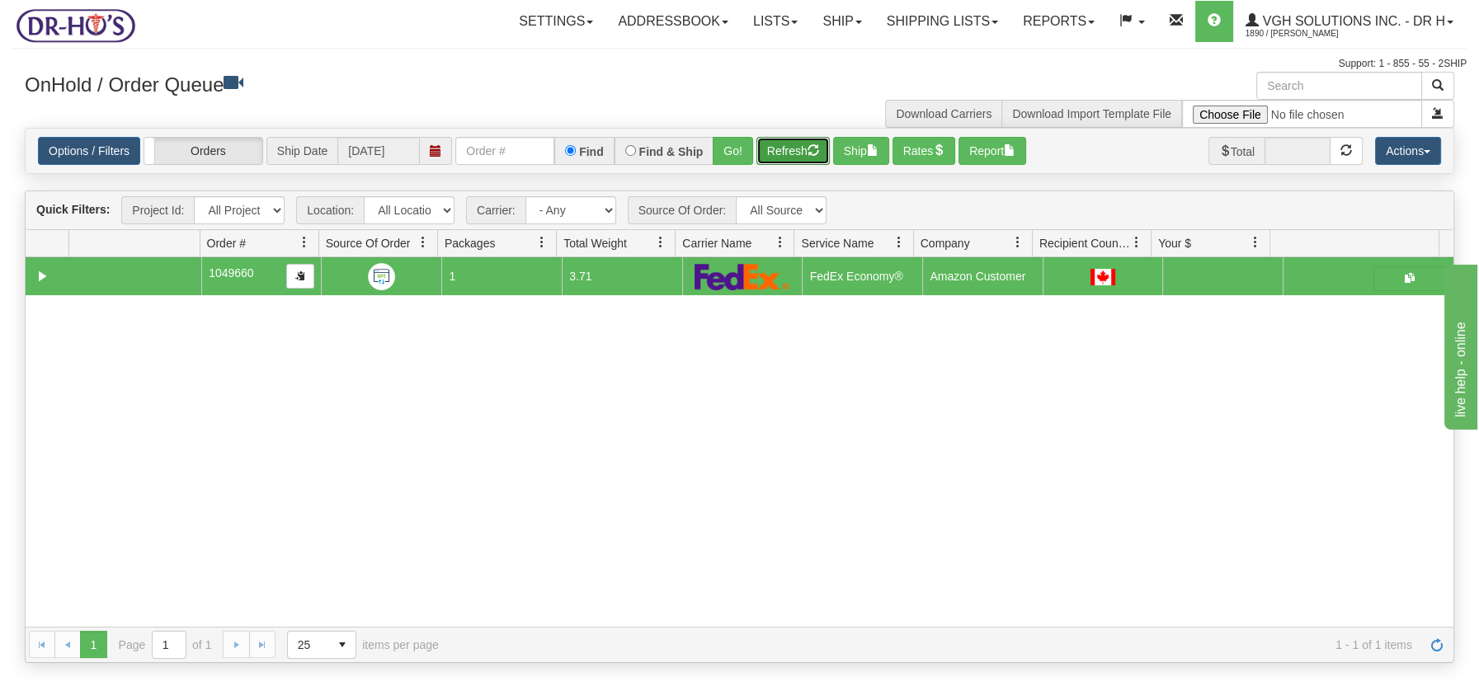
click at [800, 138] on button "Refresh" at bounding box center [792, 151] width 73 height 28
